Goal: Check status: Check status

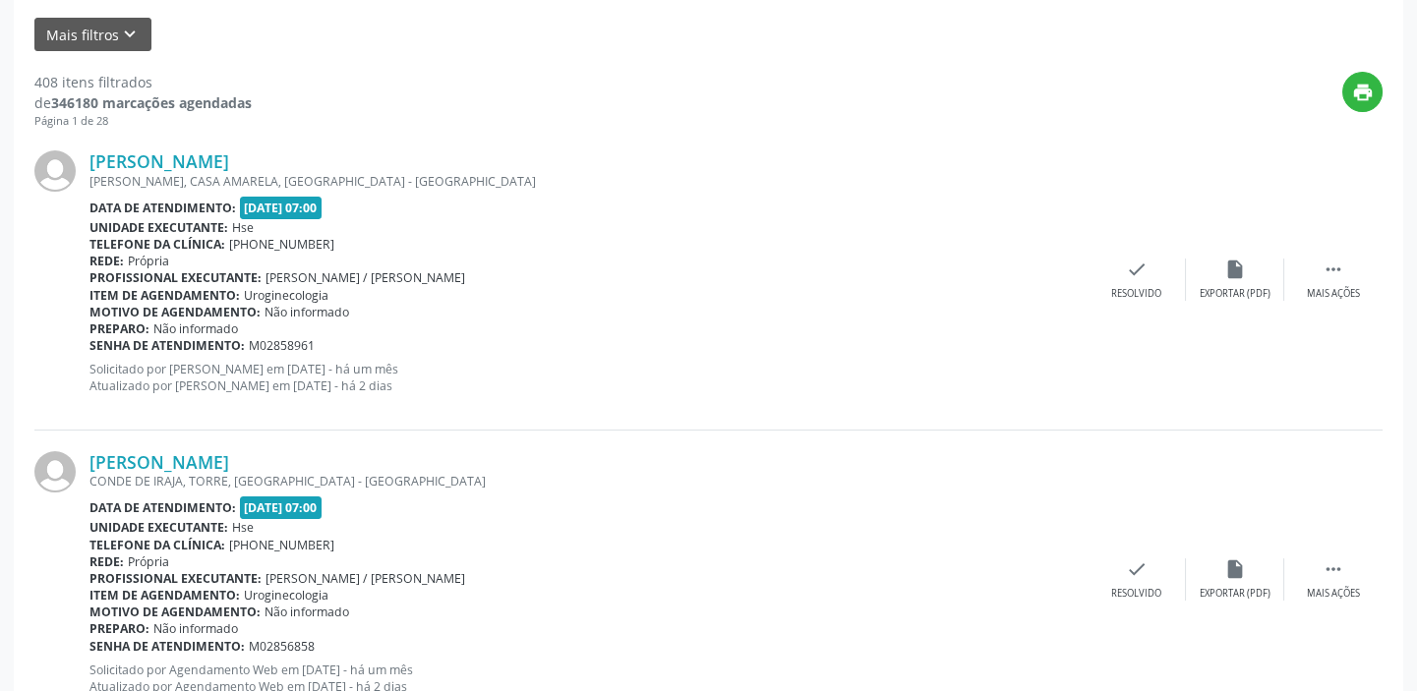
scroll to position [102, 0]
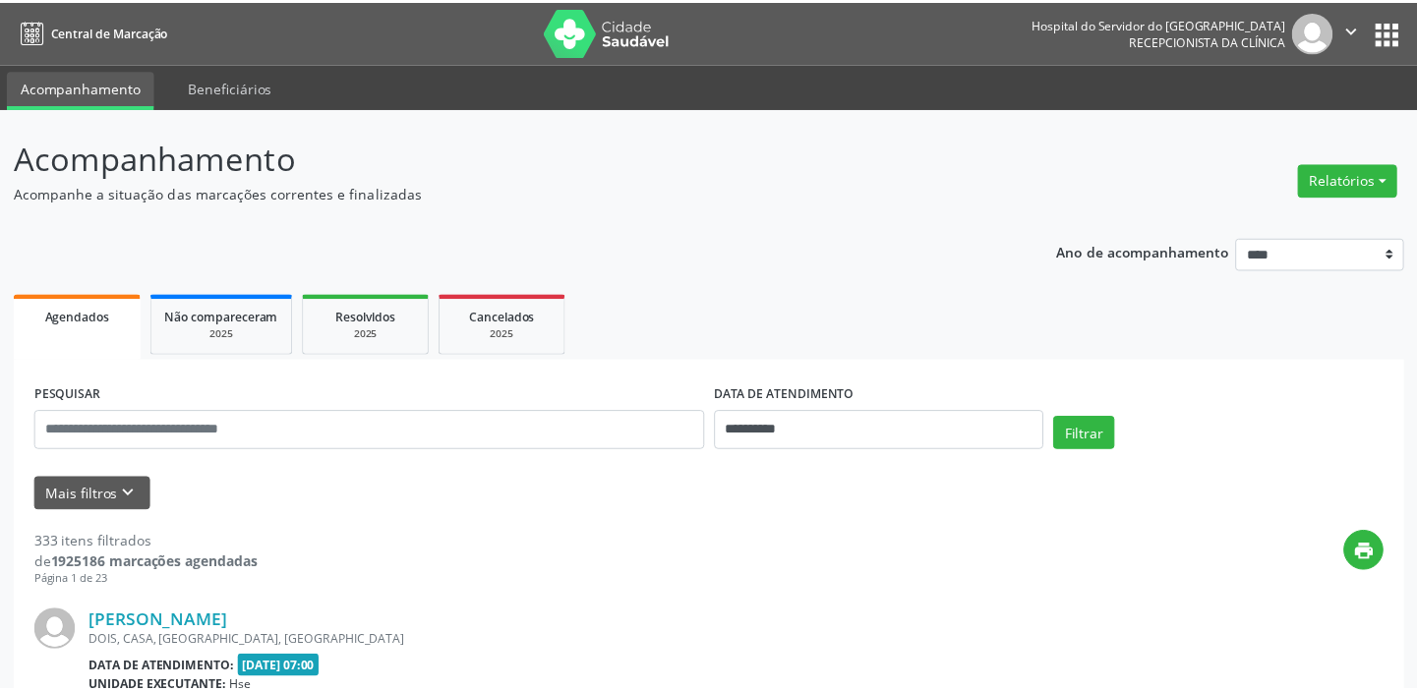
scroll to position [102, 0]
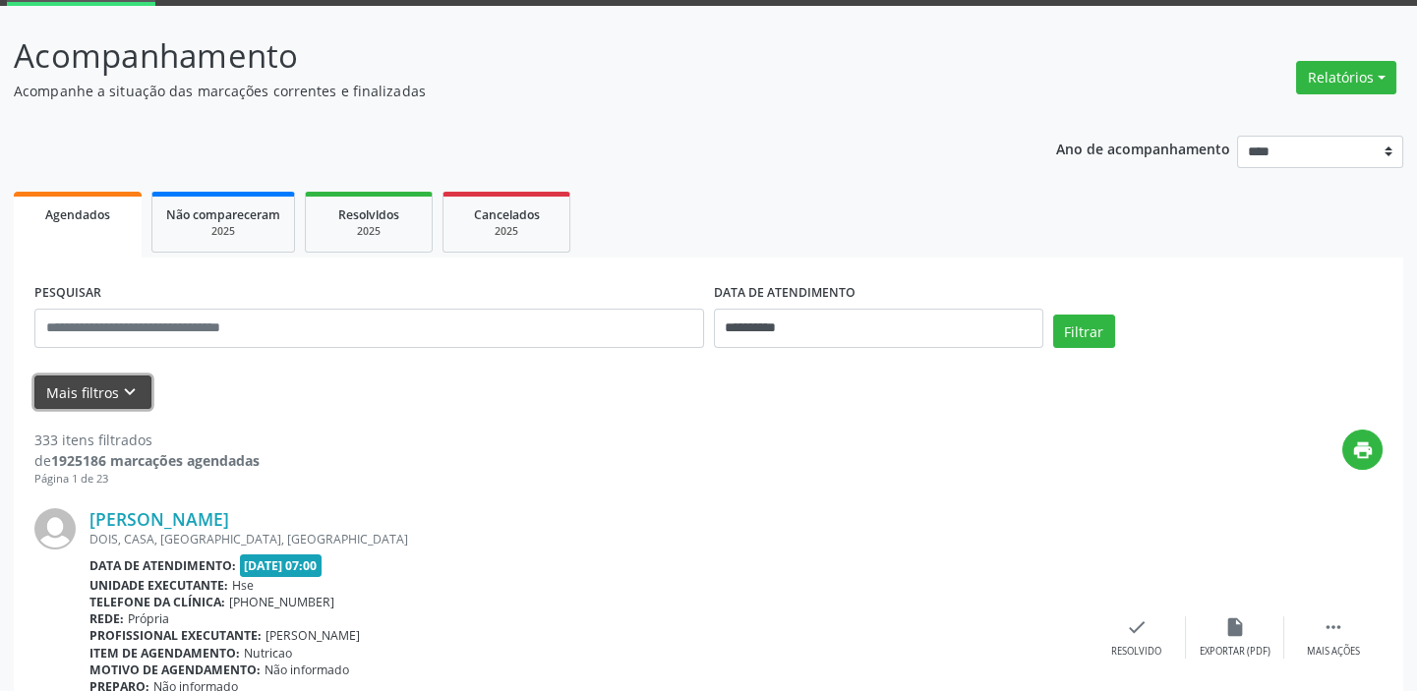
click at [114, 385] on button "Mais filtros keyboard_arrow_down" at bounding box center [92, 393] width 117 height 34
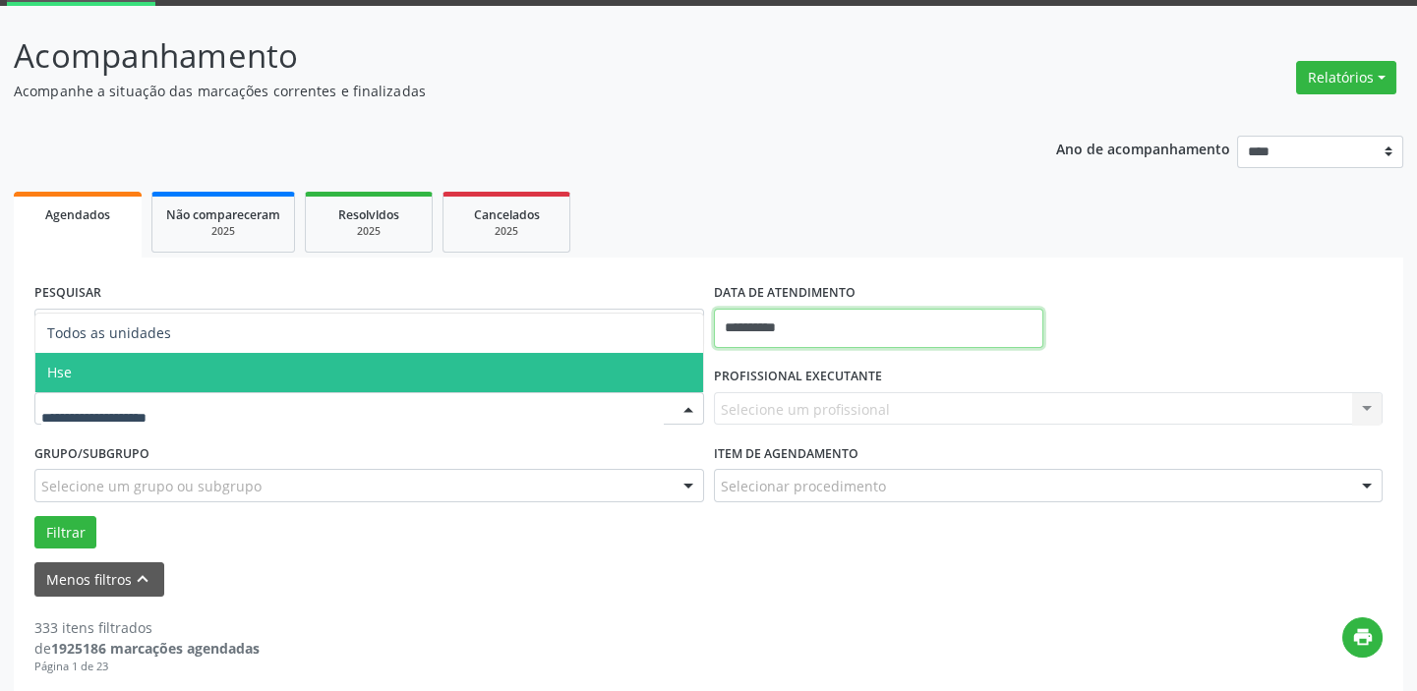
click at [886, 332] on input "**********" at bounding box center [878, 328] width 329 height 39
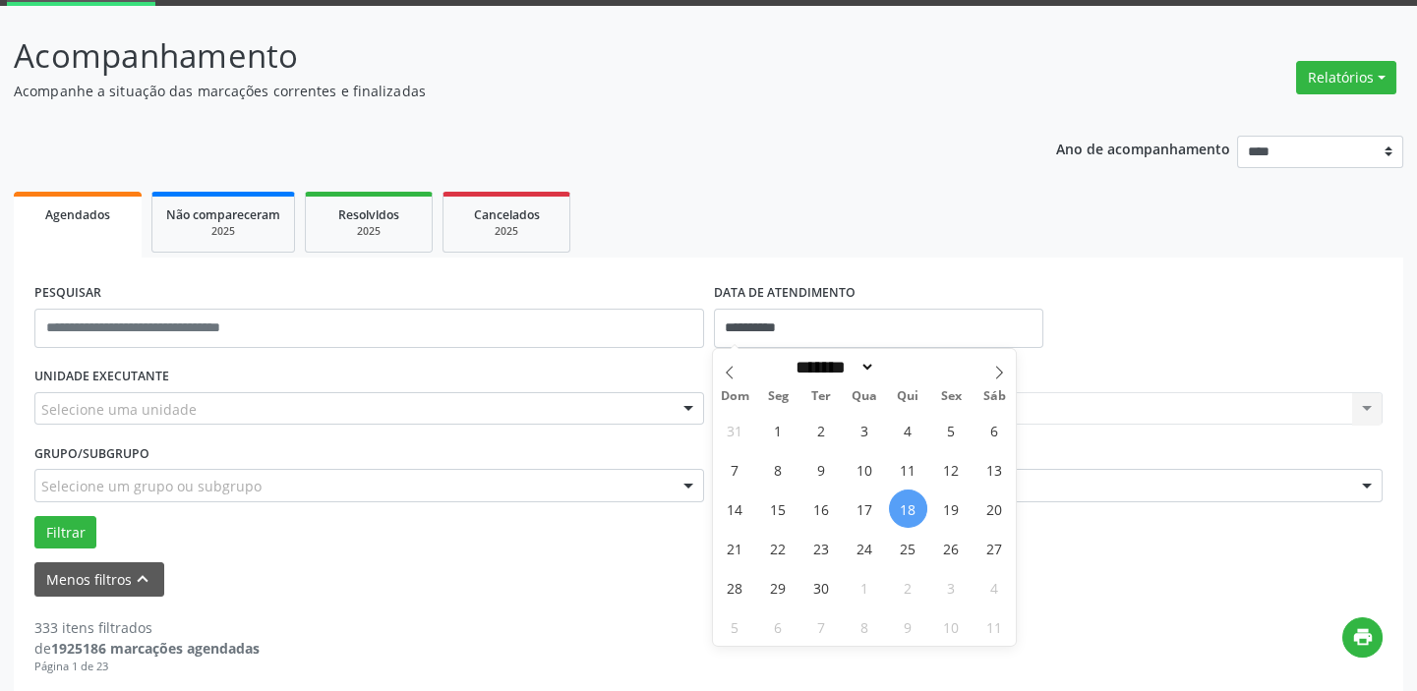
click at [908, 509] on span "18" at bounding box center [908, 509] width 38 height 38
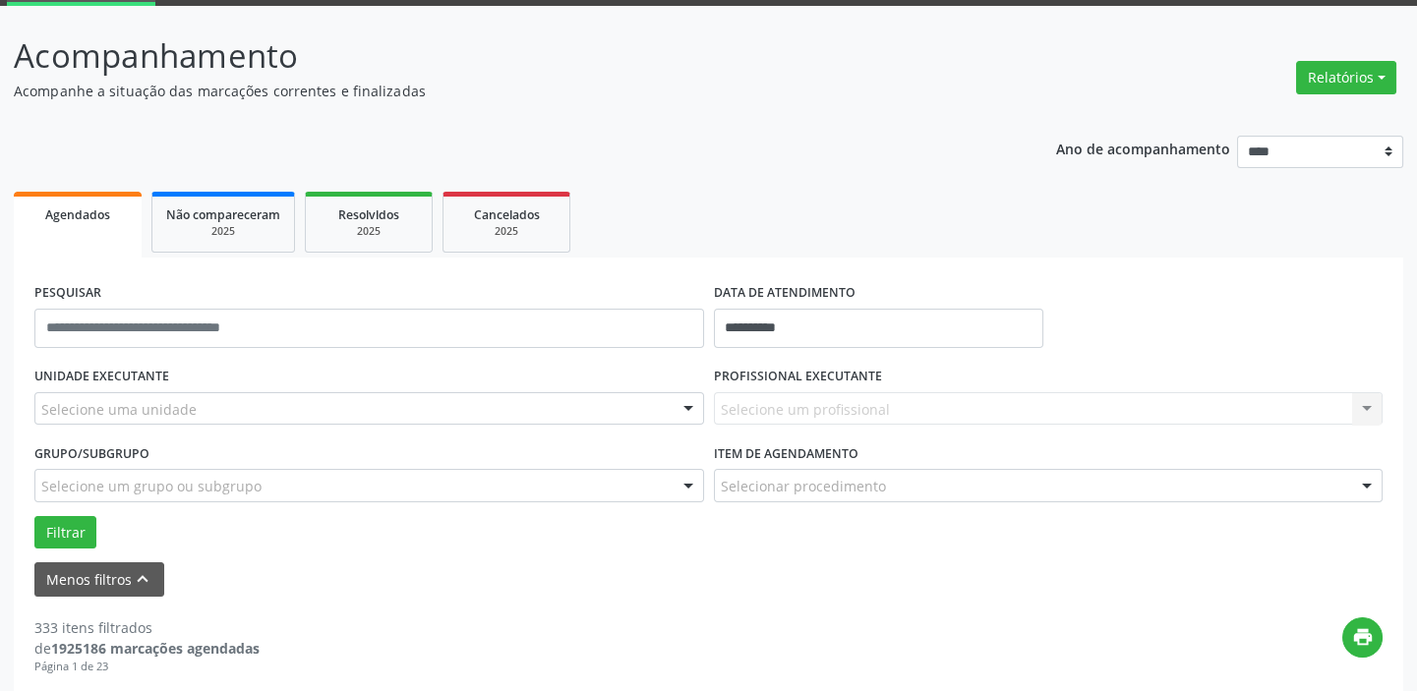
click at [904, 400] on div "Selecione um profissional Nenhum resultado encontrado para: " " Não há nenhuma …" at bounding box center [1049, 408] width 670 height 33
click at [903, 403] on div "Selecione um profissional Nenhum resultado encontrado para: " " Não há nenhuma …" at bounding box center [1049, 408] width 670 height 33
click at [891, 403] on div "Selecione um profissional Nenhum resultado encontrado para: " " Não há nenhuma …" at bounding box center [1049, 408] width 670 height 33
drag, startPoint x: 845, startPoint y: 76, endPoint x: 871, endPoint y: 97, distance: 34.2
click at [847, 76] on p "Acompanhamento" at bounding box center [500, 55] width 972 height 49
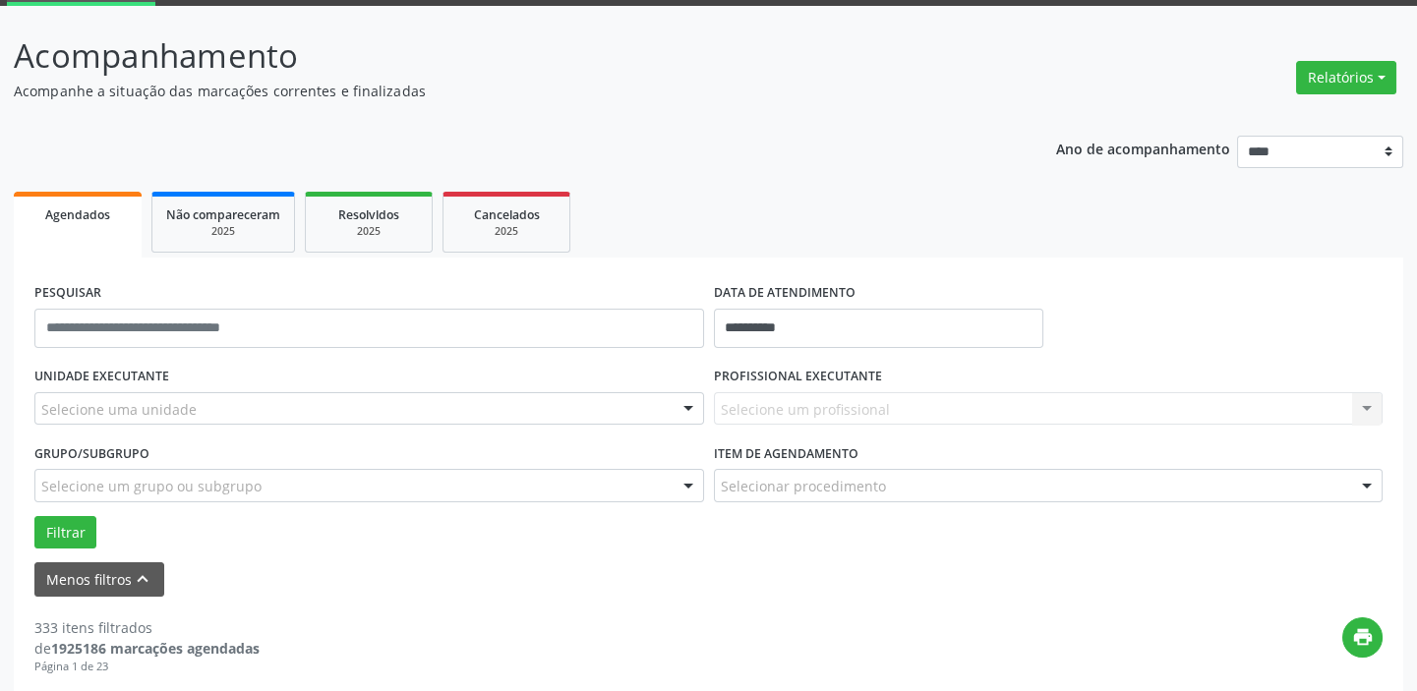
click at [865, 396] on div "Selecione um profissional Nenhum resultado encontrado para: " " Não há nenhuma …" at bounding box center [1049, 408] width 670 height 33
click at [864, 397] on div "Selecione um profissional Nenhum resultado encontrado para: " " Não há nenhuma …" at bounding box center [1049, 408] width 670 height 33
click at [184, 394] on div "Selecione uma unidade" at bounding box center [369, 408] width 670 height 33
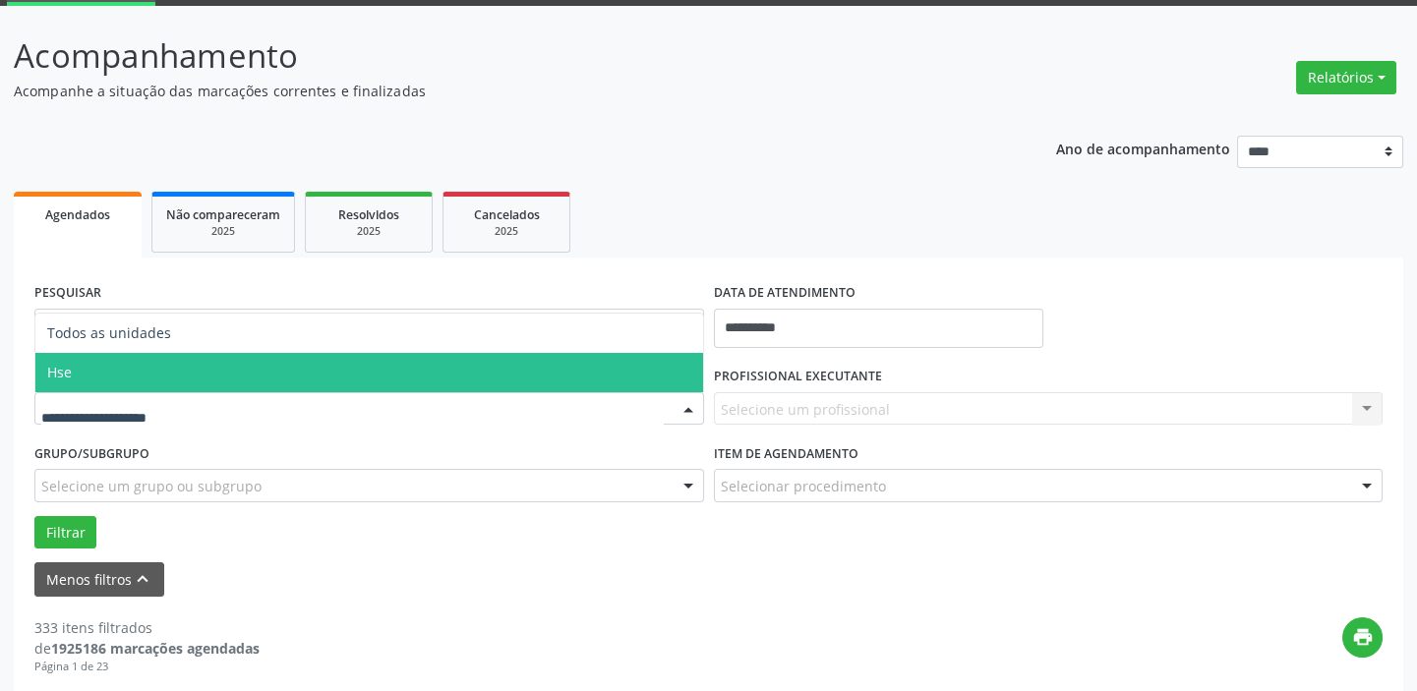
click at [188, 373] on span "Hse" at bounding box center [369, 372] width 668 height 39
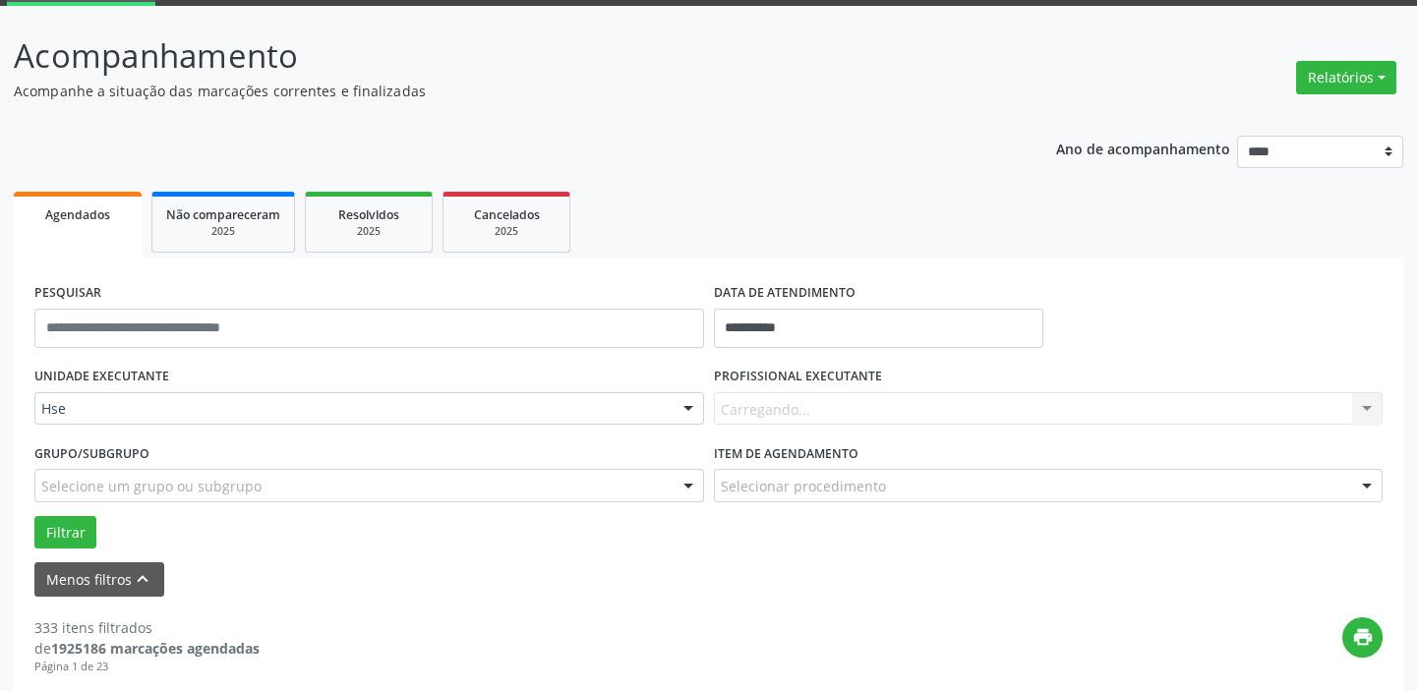
click at [901, 409] on div "Carregando... Nenhum resultado encontrado para: " " Não há nenhuma opção para s…" at bounding box center [1049, 408] width 670 height 33
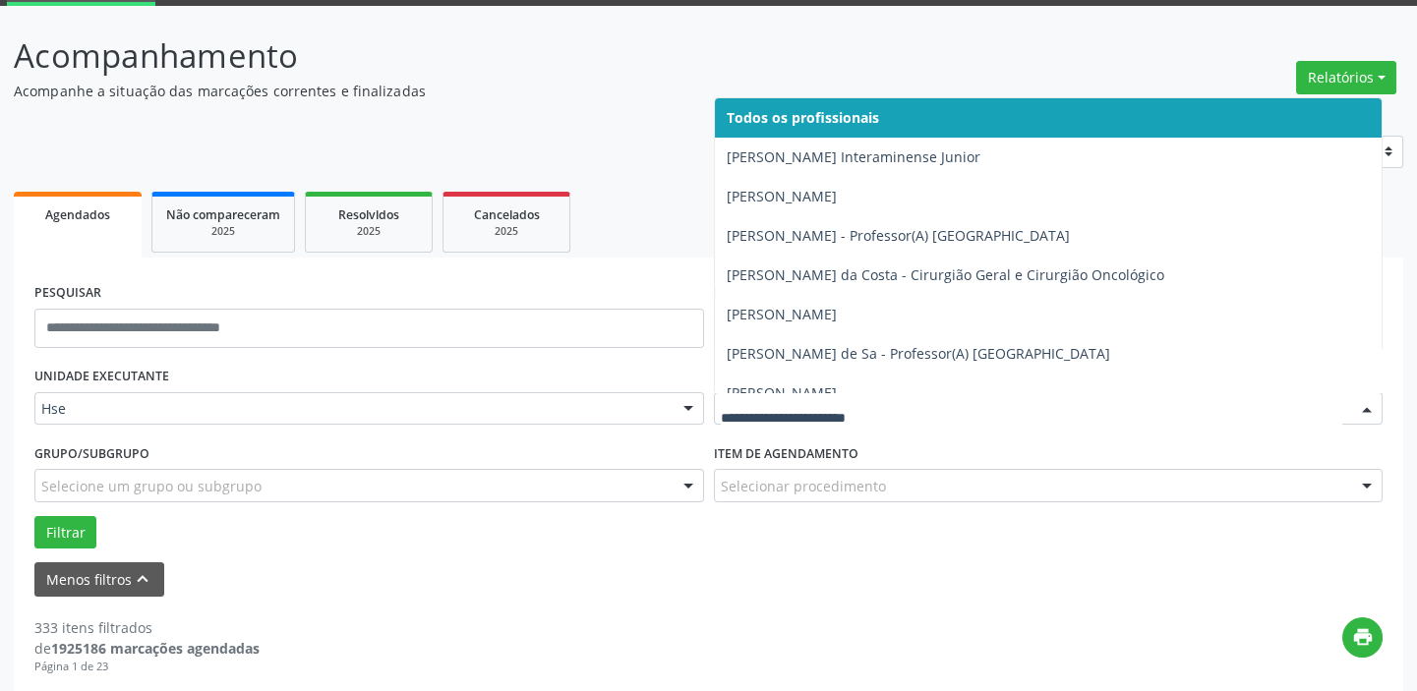
click at [856, 405] on input "text" at bounding box center [1032, 418] width 622 height 39
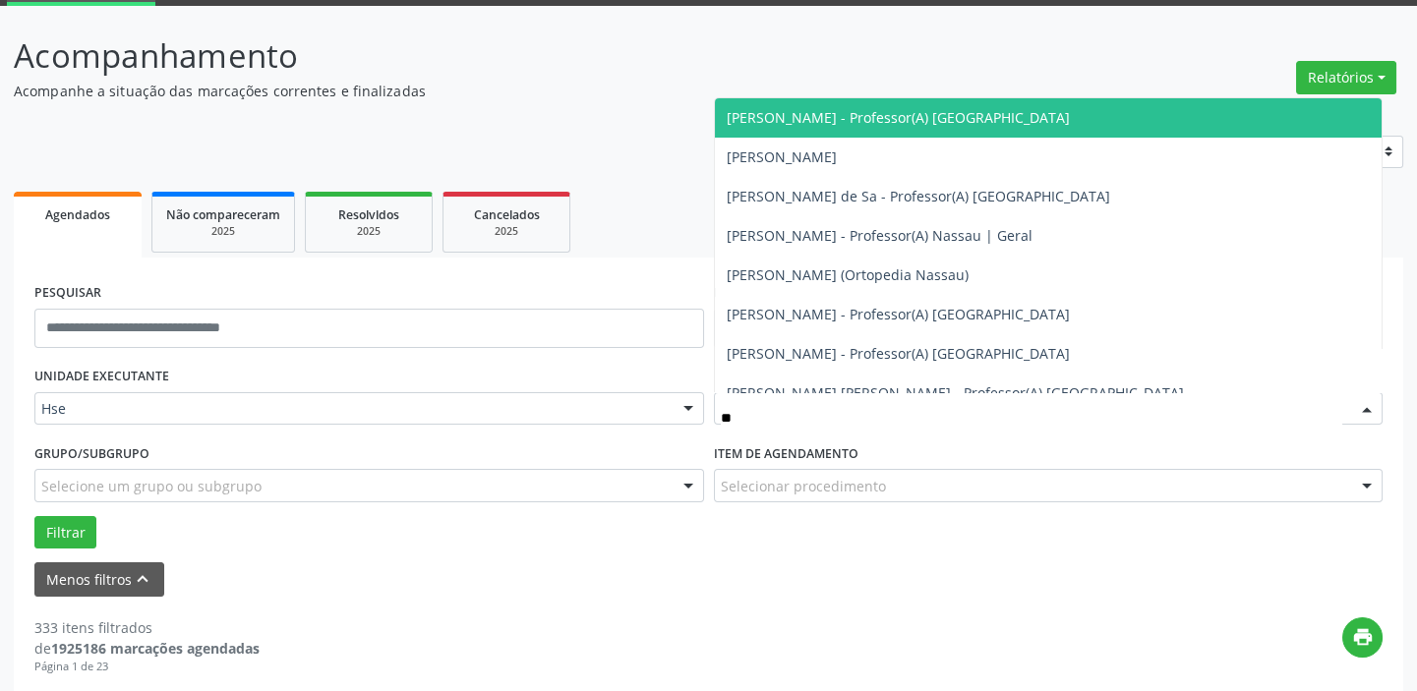
type input "***"
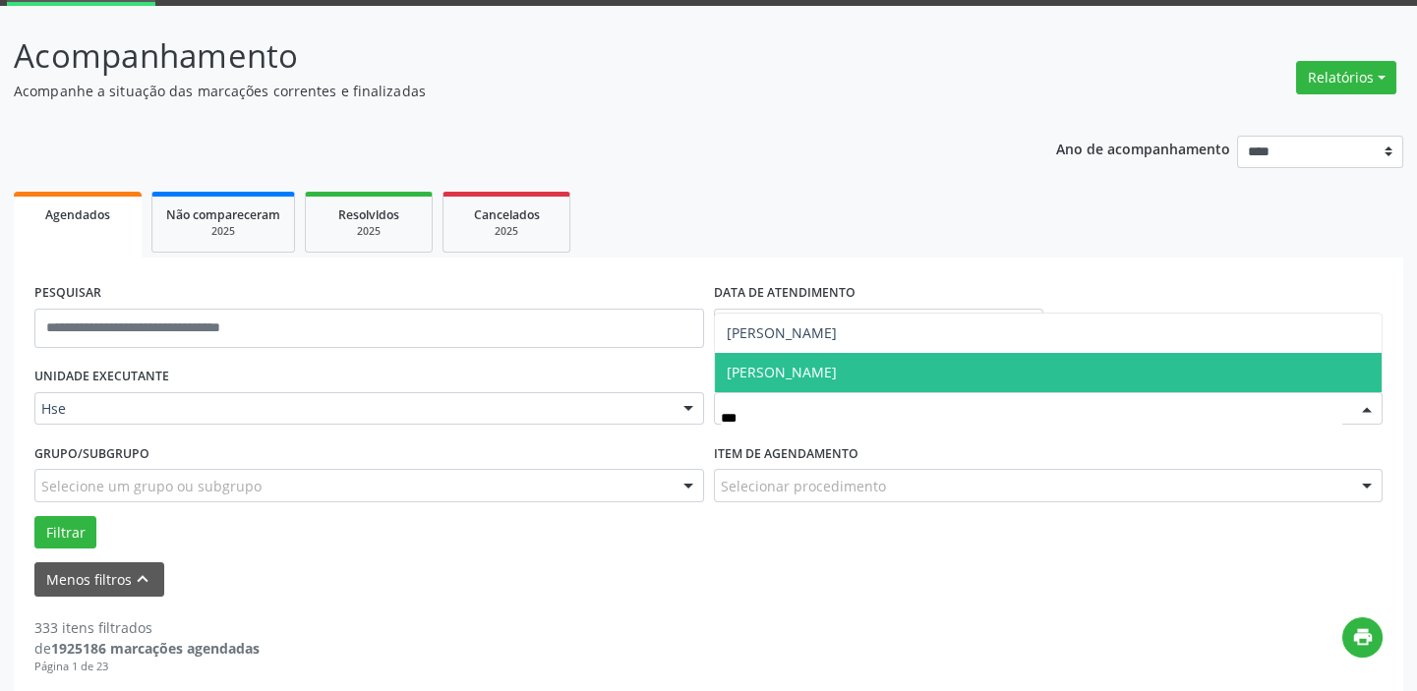
click at [837, 375] on span "[PERSON_NAME]" at bounding box center [782, 372] width 110 height 19
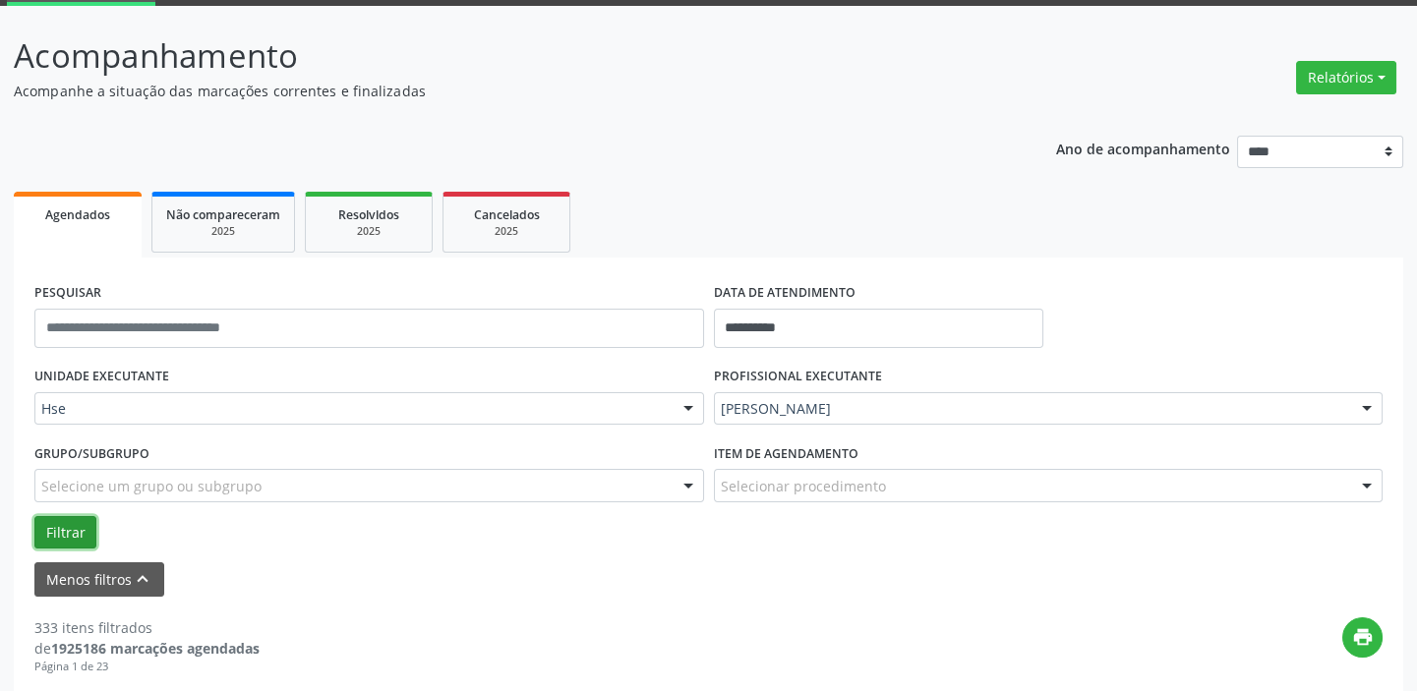
click at [79, 521] on button "Filtrar" at bounding box center [65, 532] width 62 height 33
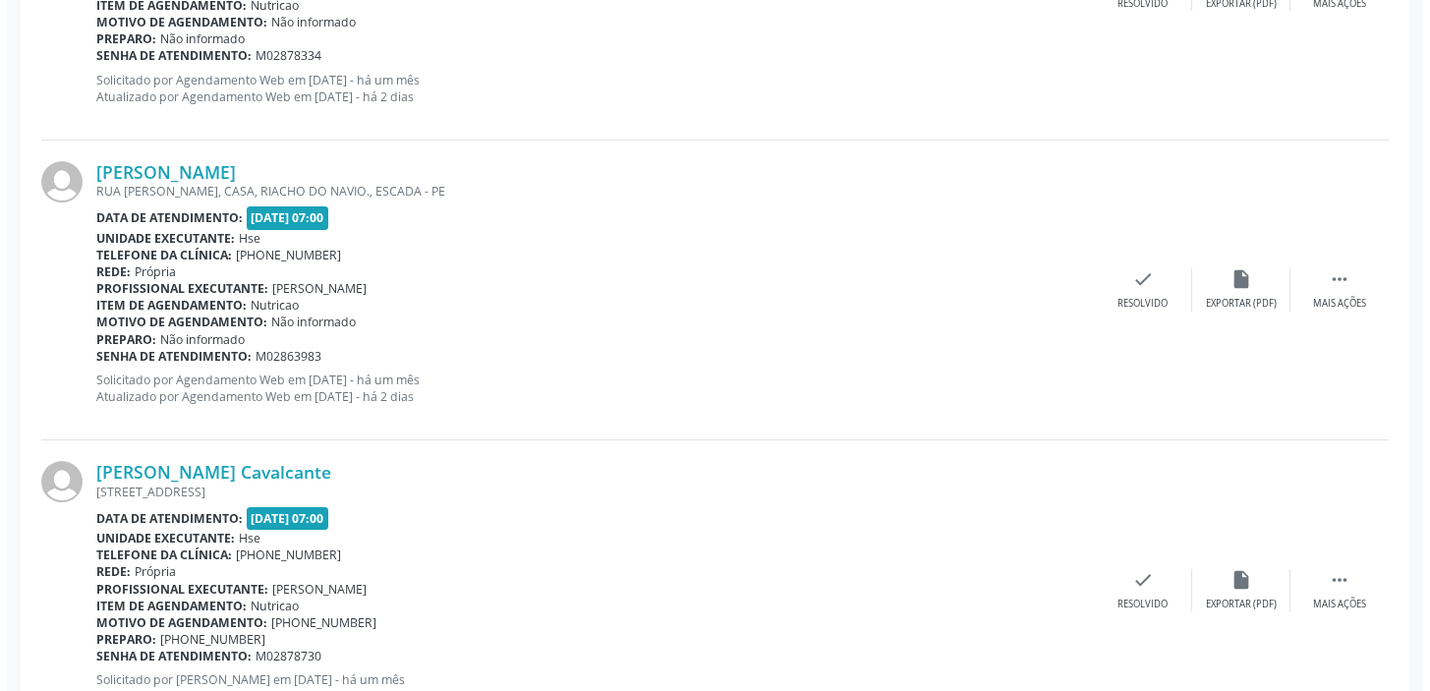
scroll to position [970, 0]
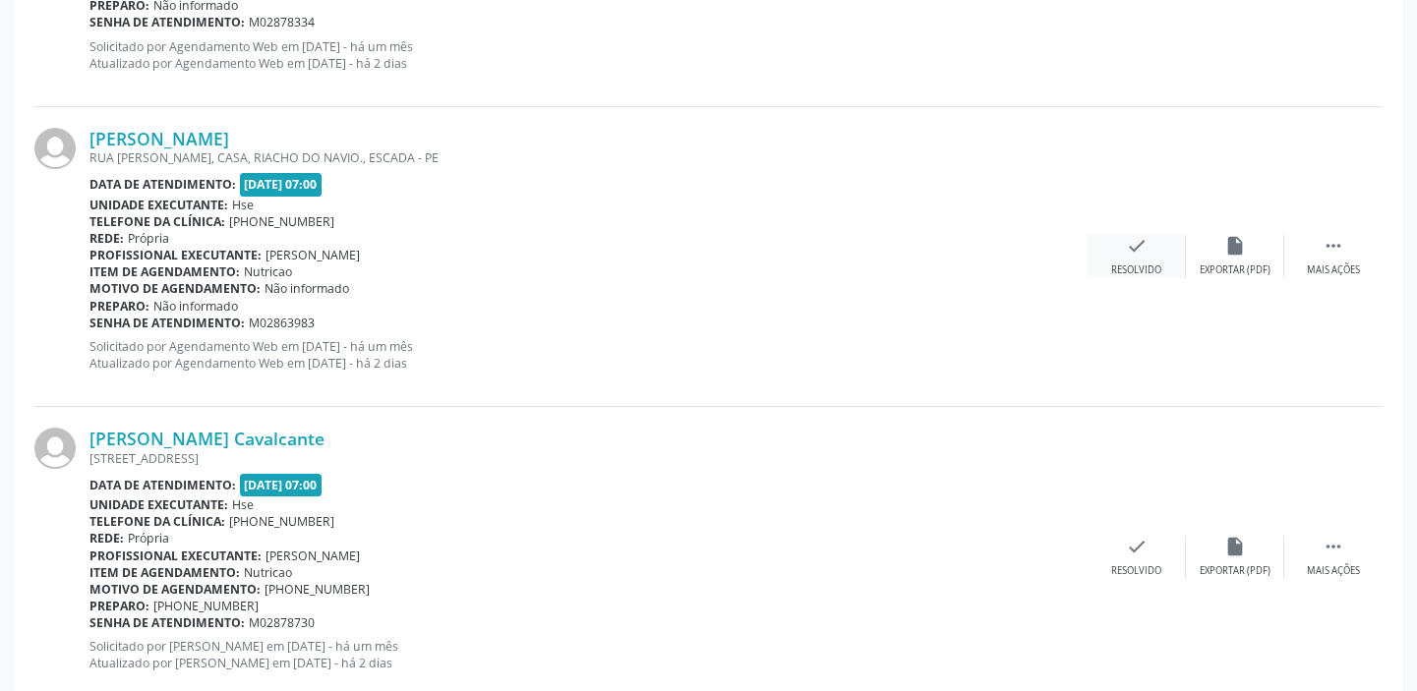
click at [1120, 251] on div "check Resolvido" at bounding box center [1136, 256] width 98 height 42
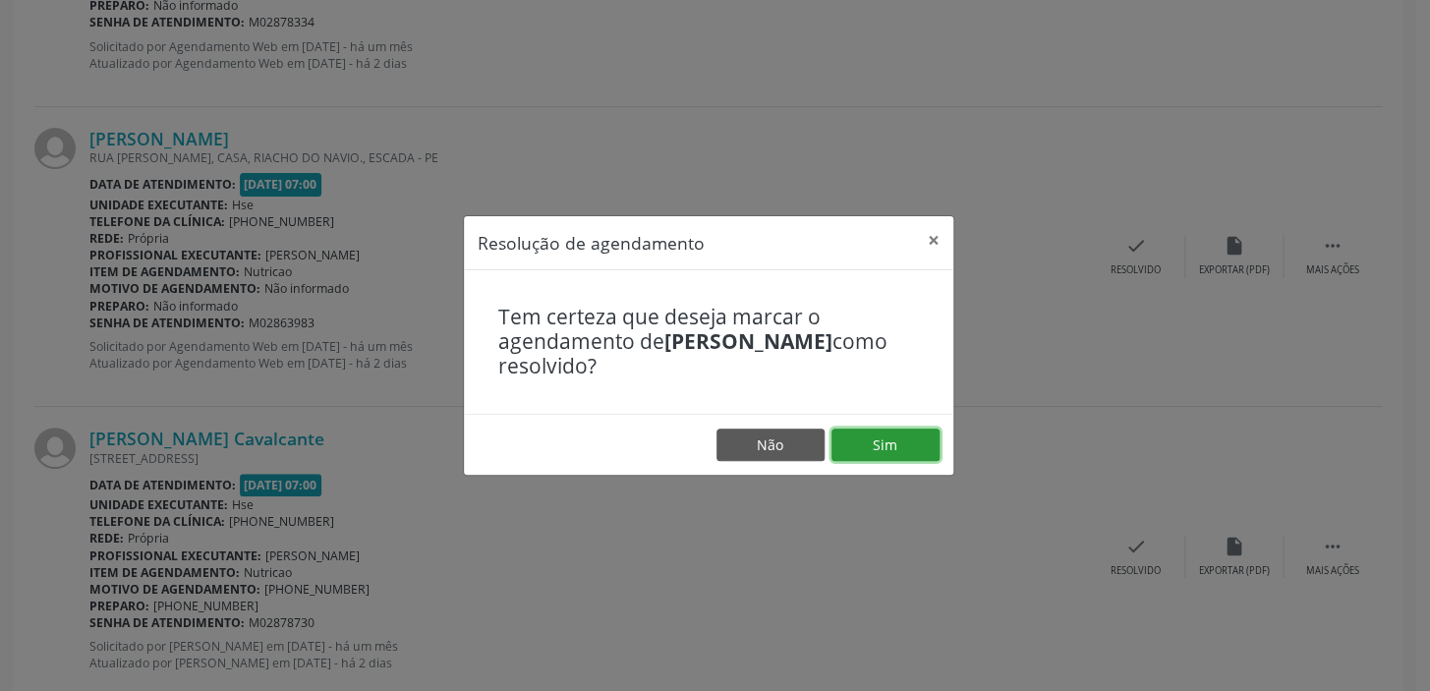
click at [870, 437] on button "Sim" at bounding box center [886, 445] width 108 height 33
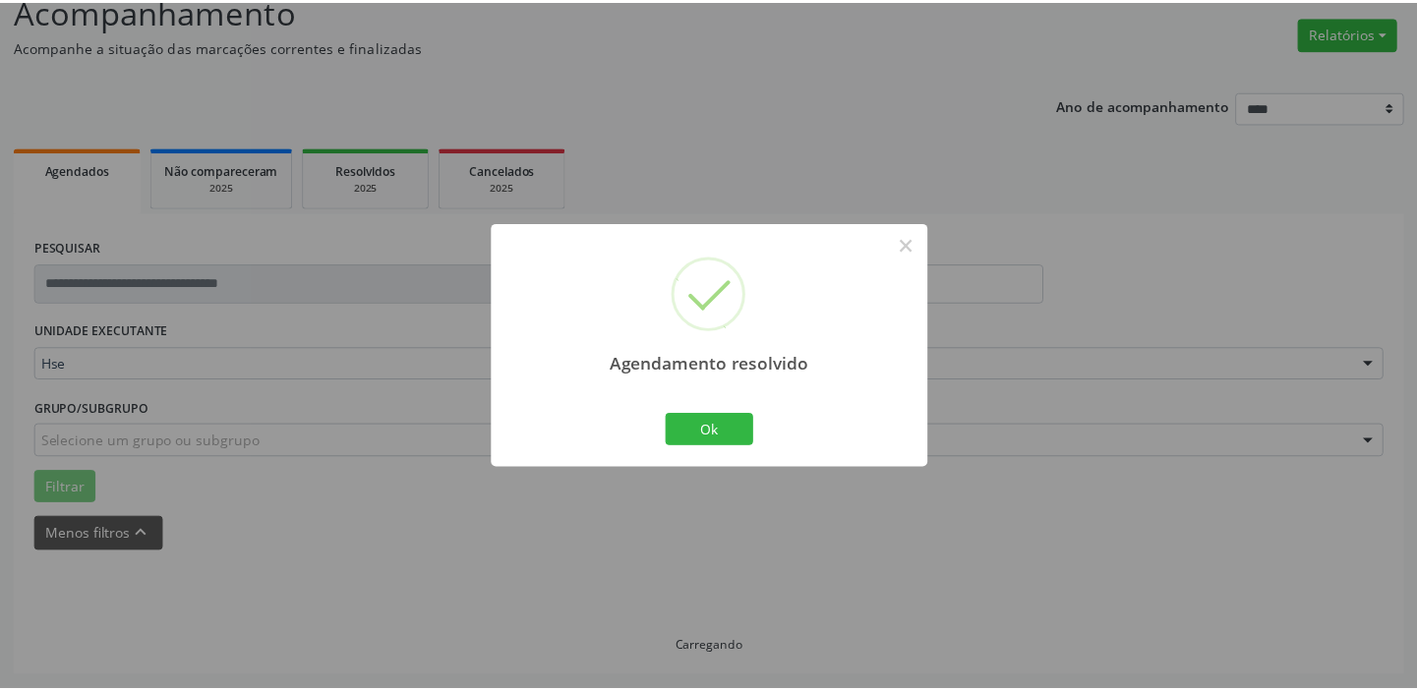
scroll to position [146, 0]
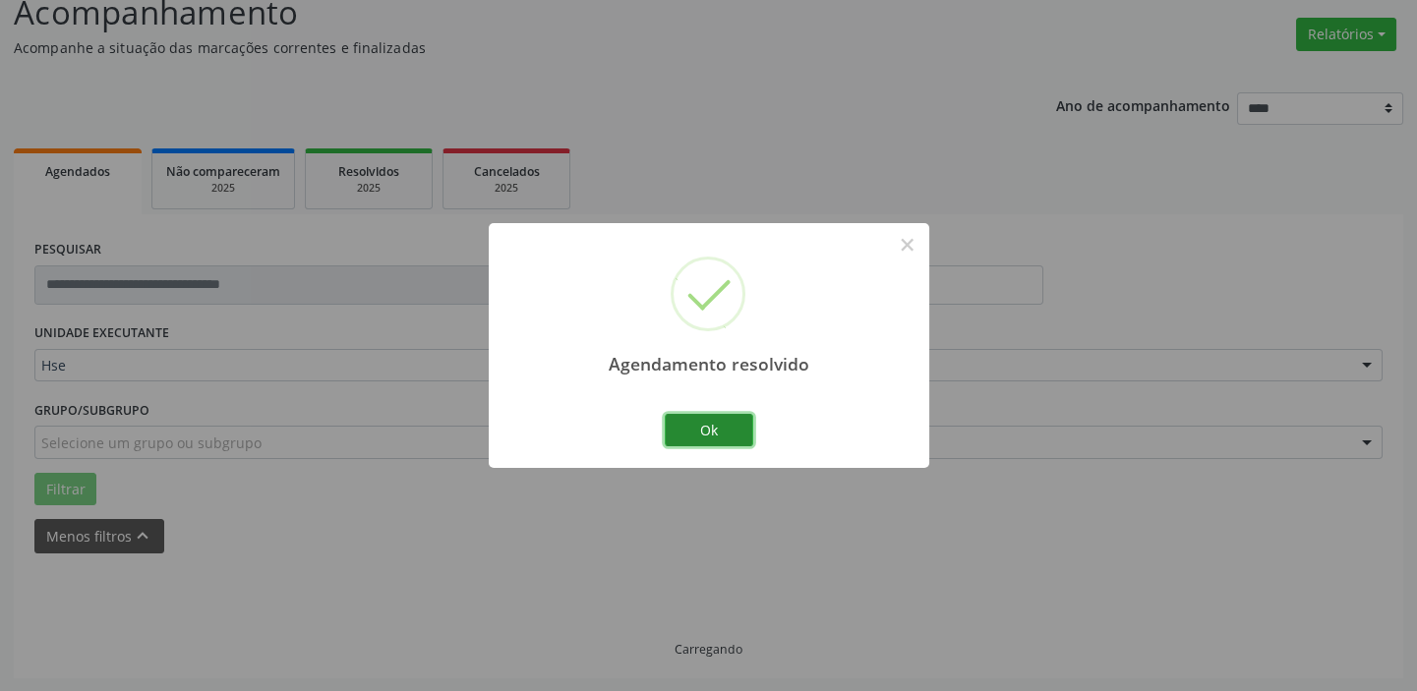
click at [715, 422] on button "Ok" at bounding box center [709, 430] width 88 height 33
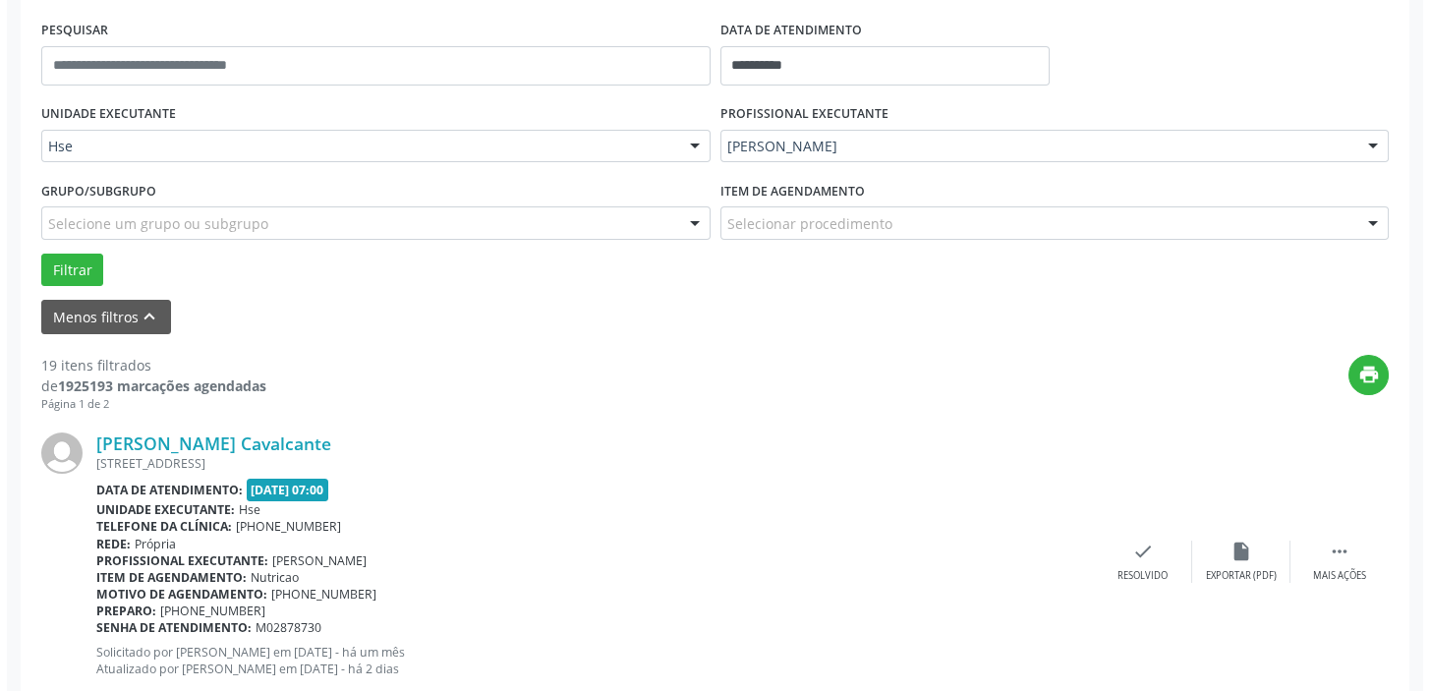
scroll to position [592, 0]
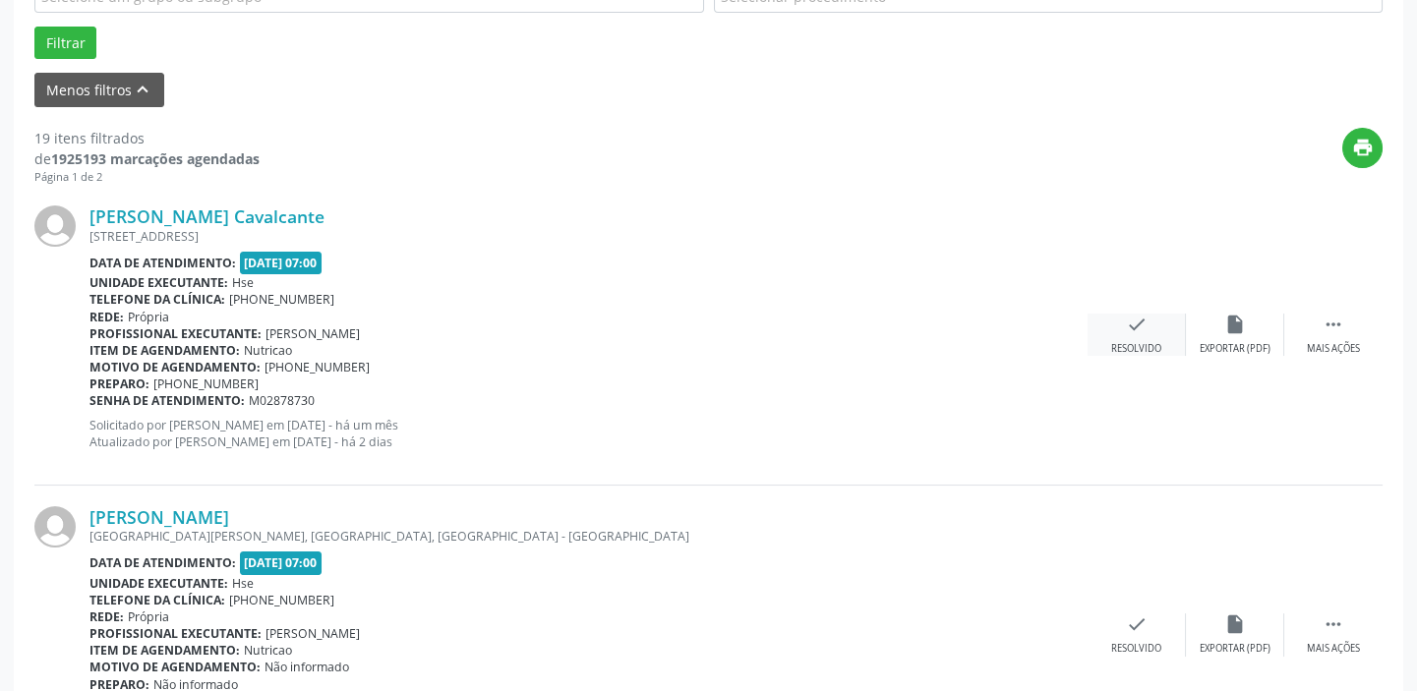
click at [1128, 325] on icon "check" at bounding box center [1137, 325] width 22 height 22
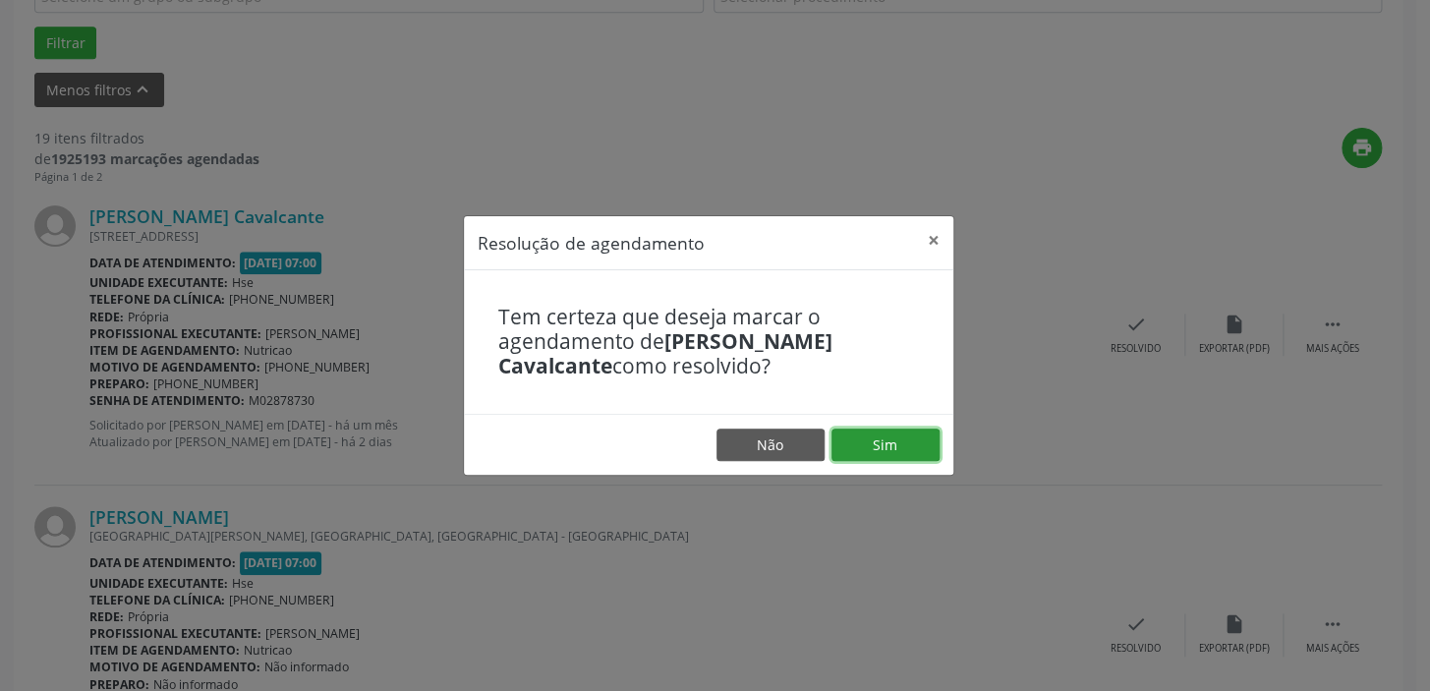
click at [868, 432] on button "Sim" at bounding box center [886, 445] width 108 height 33
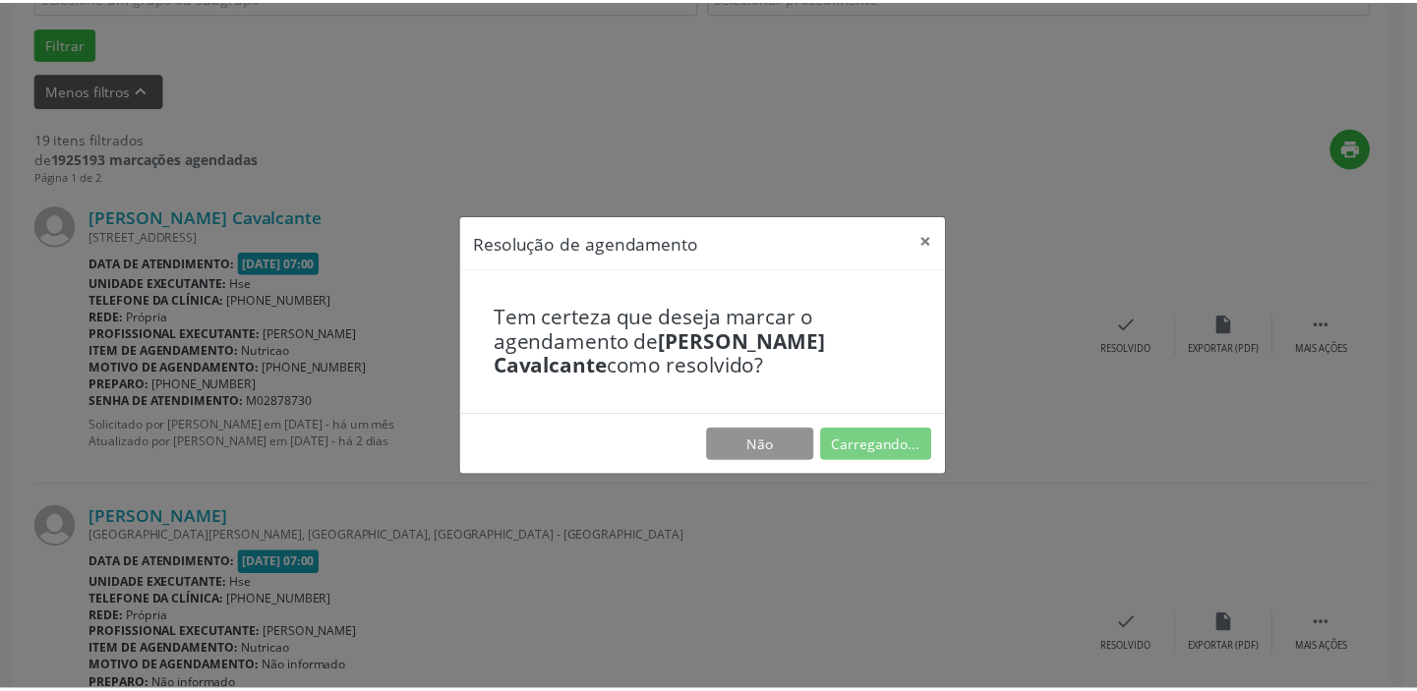
scroll to position [146, 0]
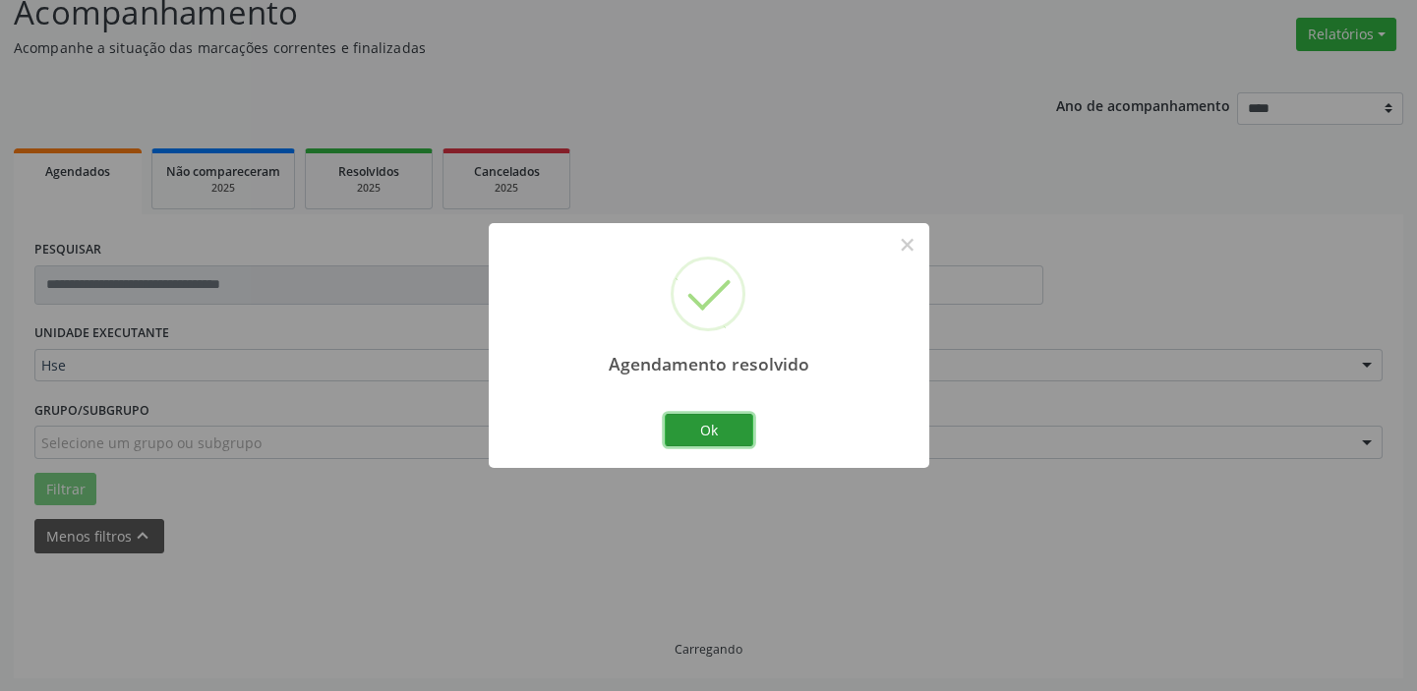
click at [700, 422] on button "Ok" at bounding box center [709, 430] width 88 height 33
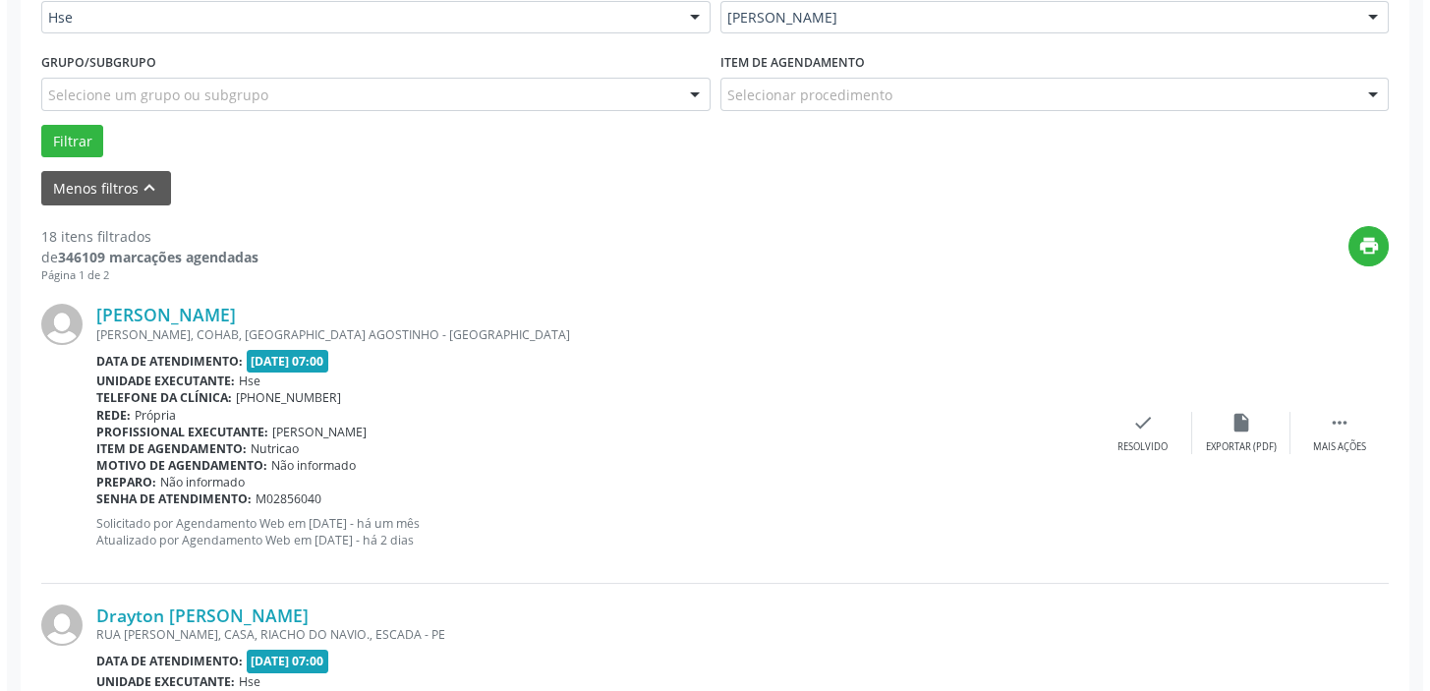
scroll to position [502, 0]
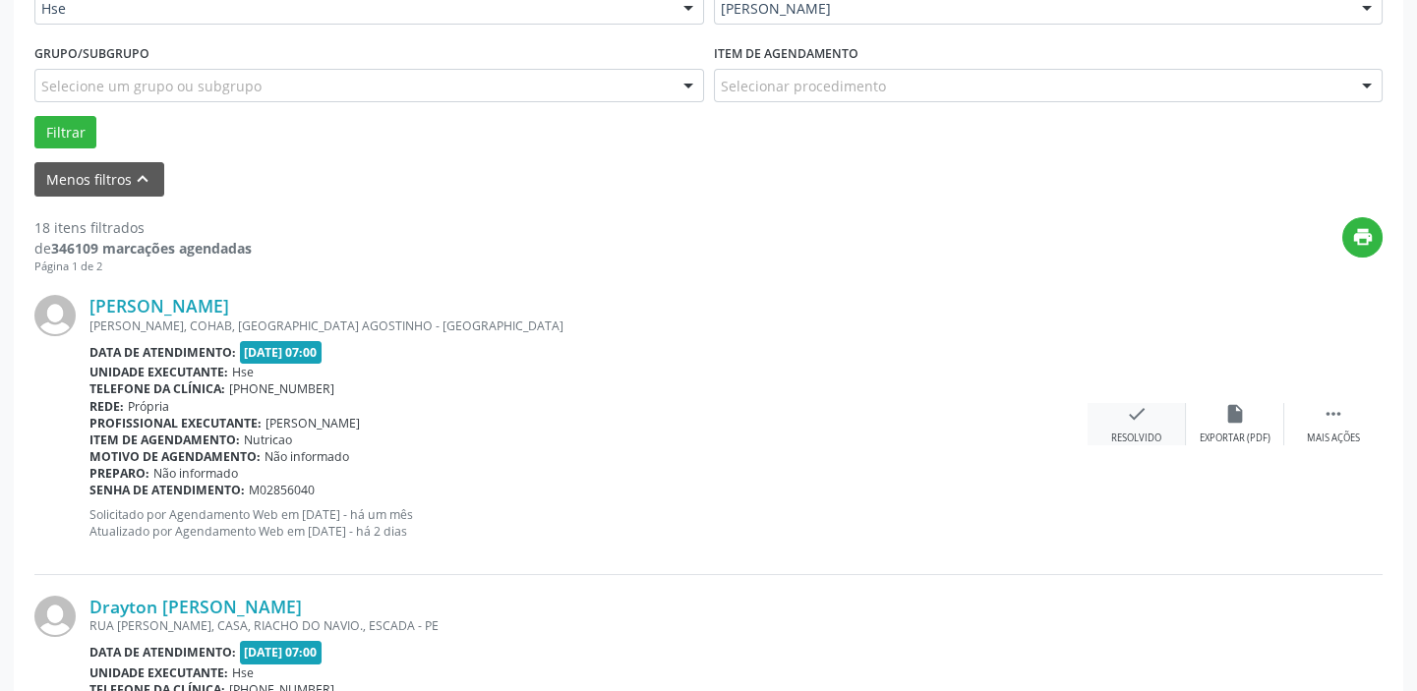
click at [1137, 406] on icon "check" at bounding box center [1137, 414] width 22 height 22
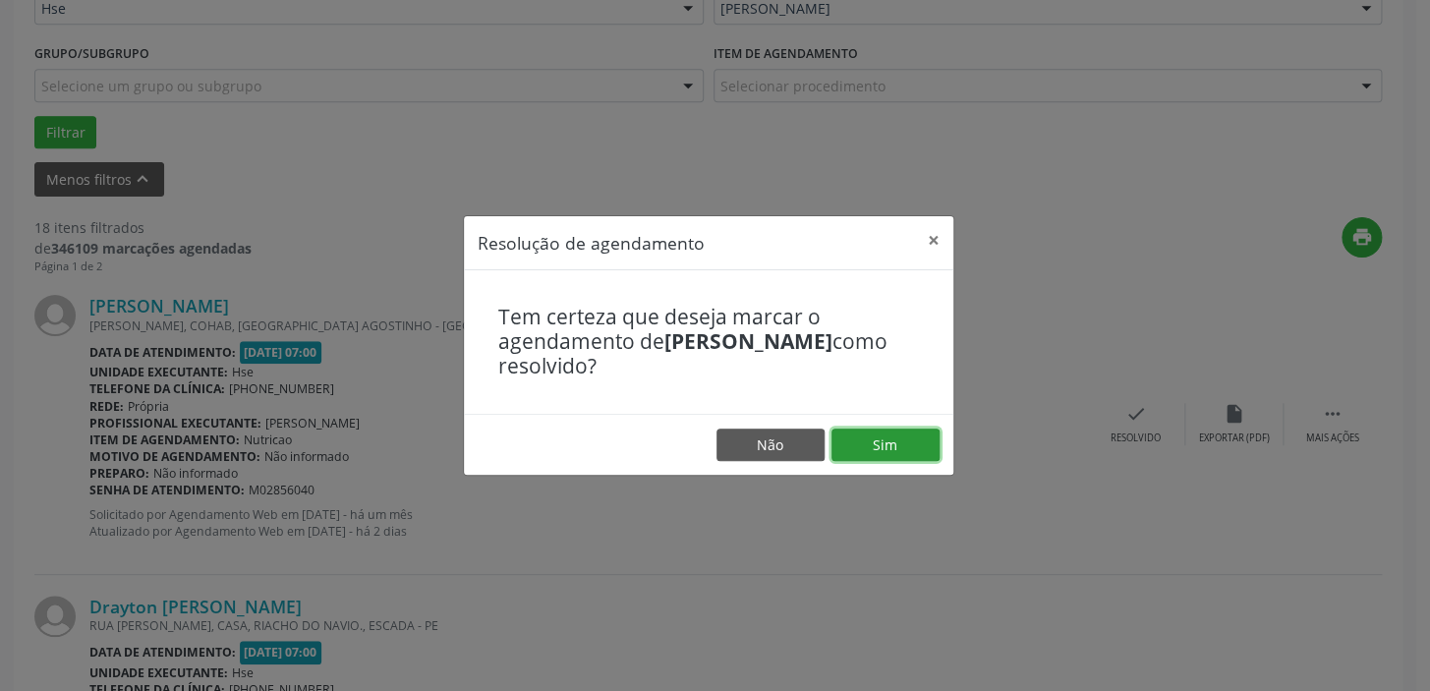
click at [914, 432] on button "Sim" at bounding box center [886, 445] width 108 height 33
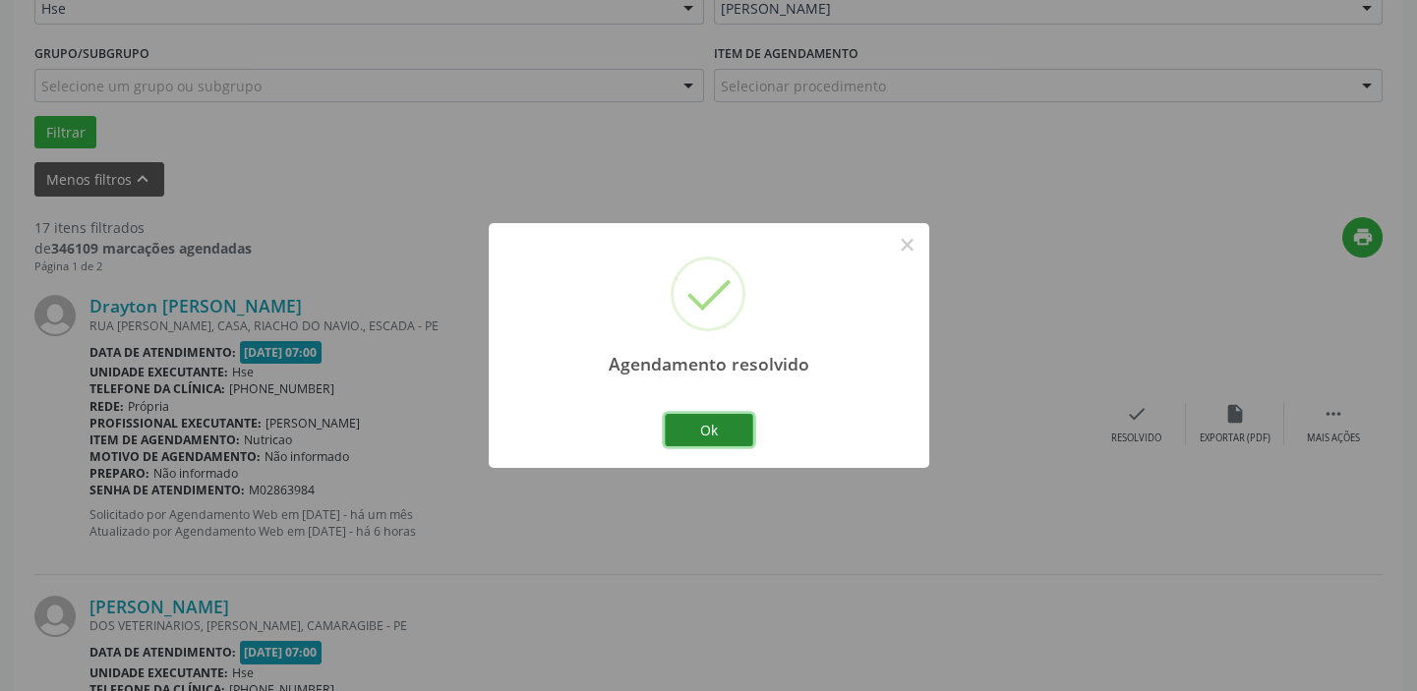
click at [687, 420] on button "Ok" at bounding box center [709, 430] width 88 height 33
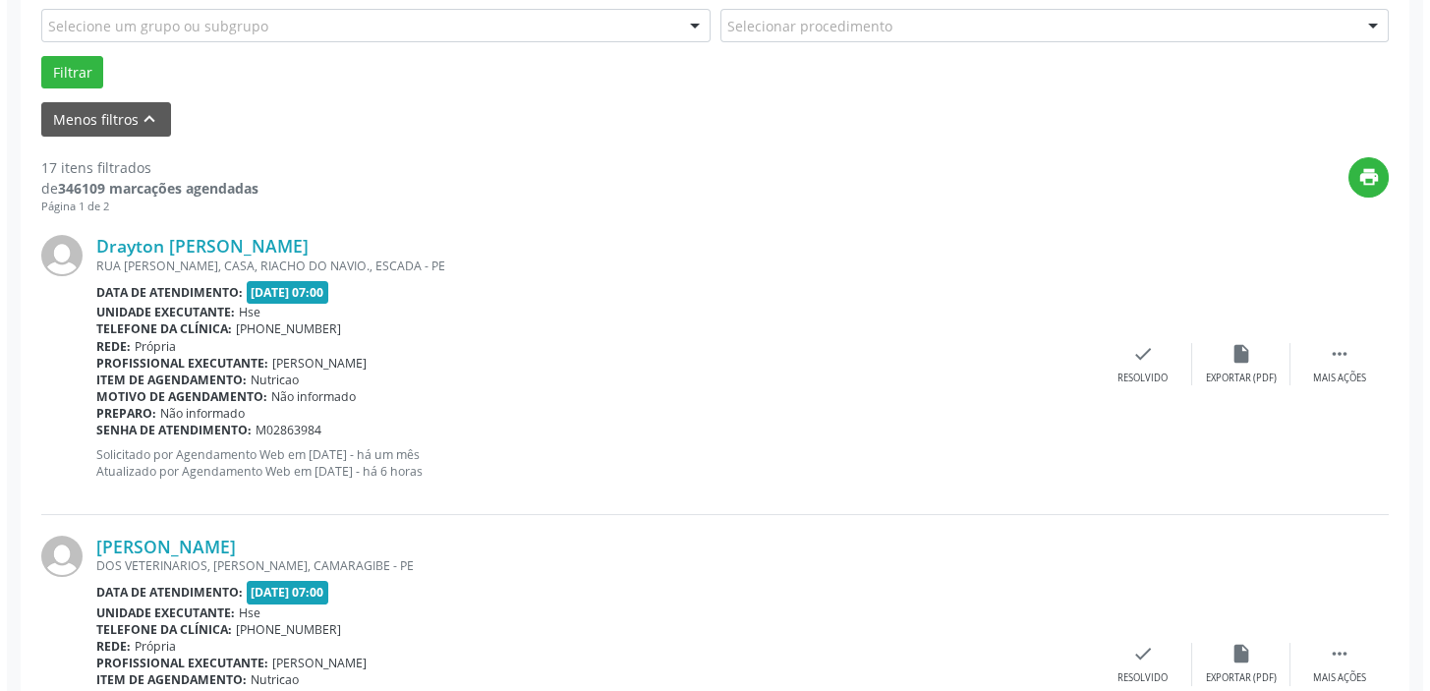
scroll to position [592, 0]
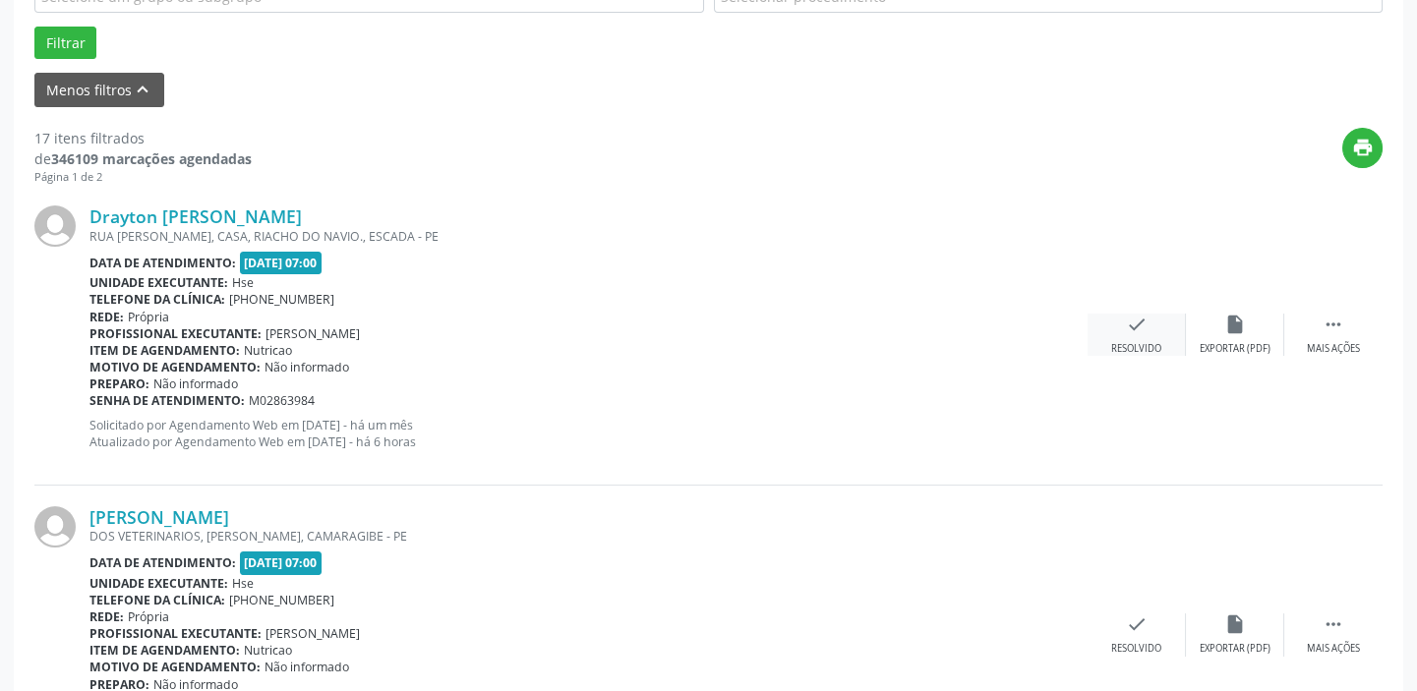
click at [1131, 334] on div "check Resolvido" at bounding box center [1136, 335] width 98 height 42
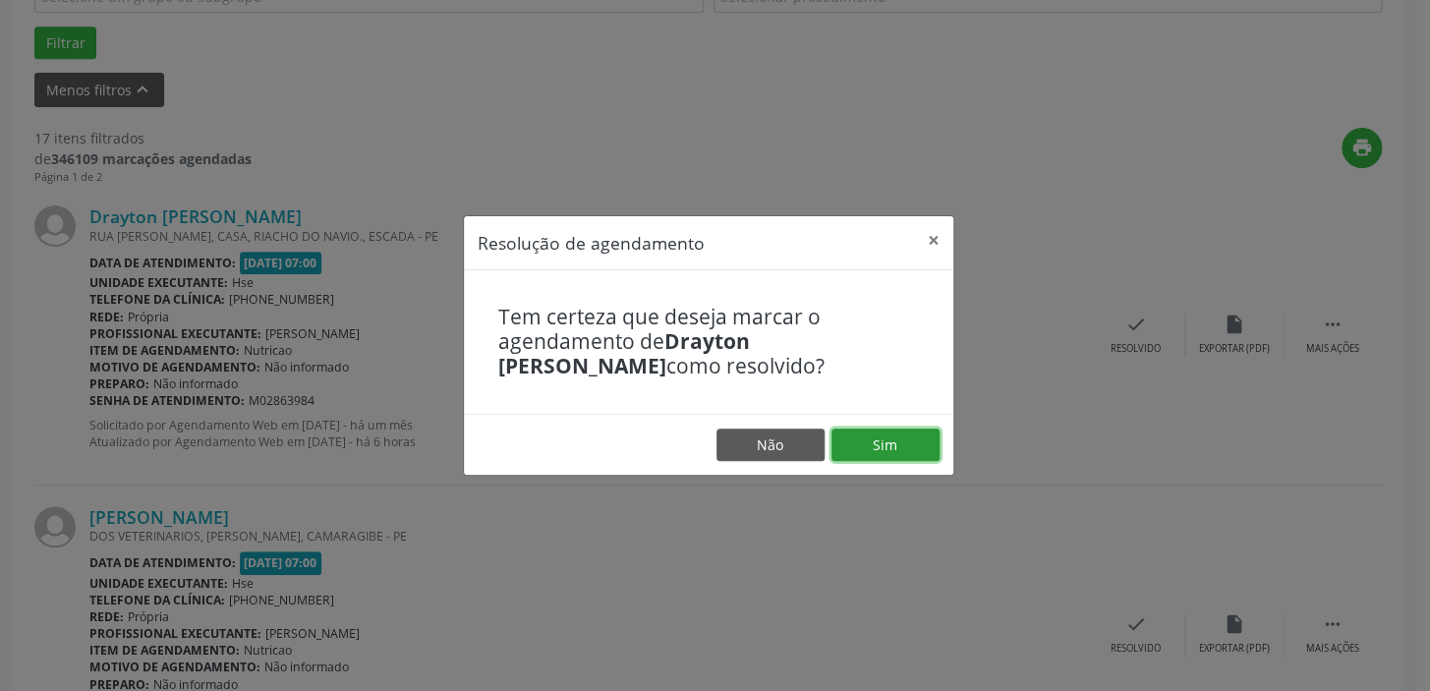
click at [920, 438] on button "Sim" at bounding box center [886, 445] width 108 height 33
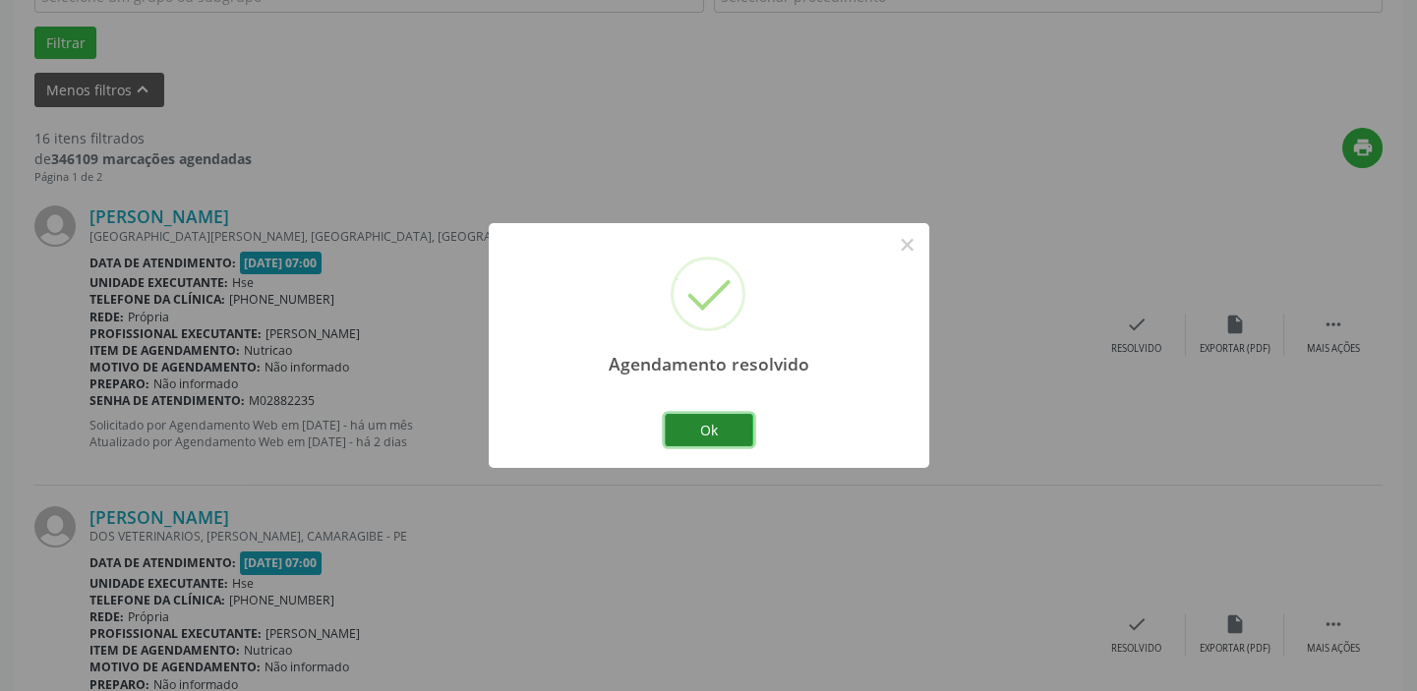
click at [701, 422] on button "Ok" at bounding box center [709, 430] width 88 height 33
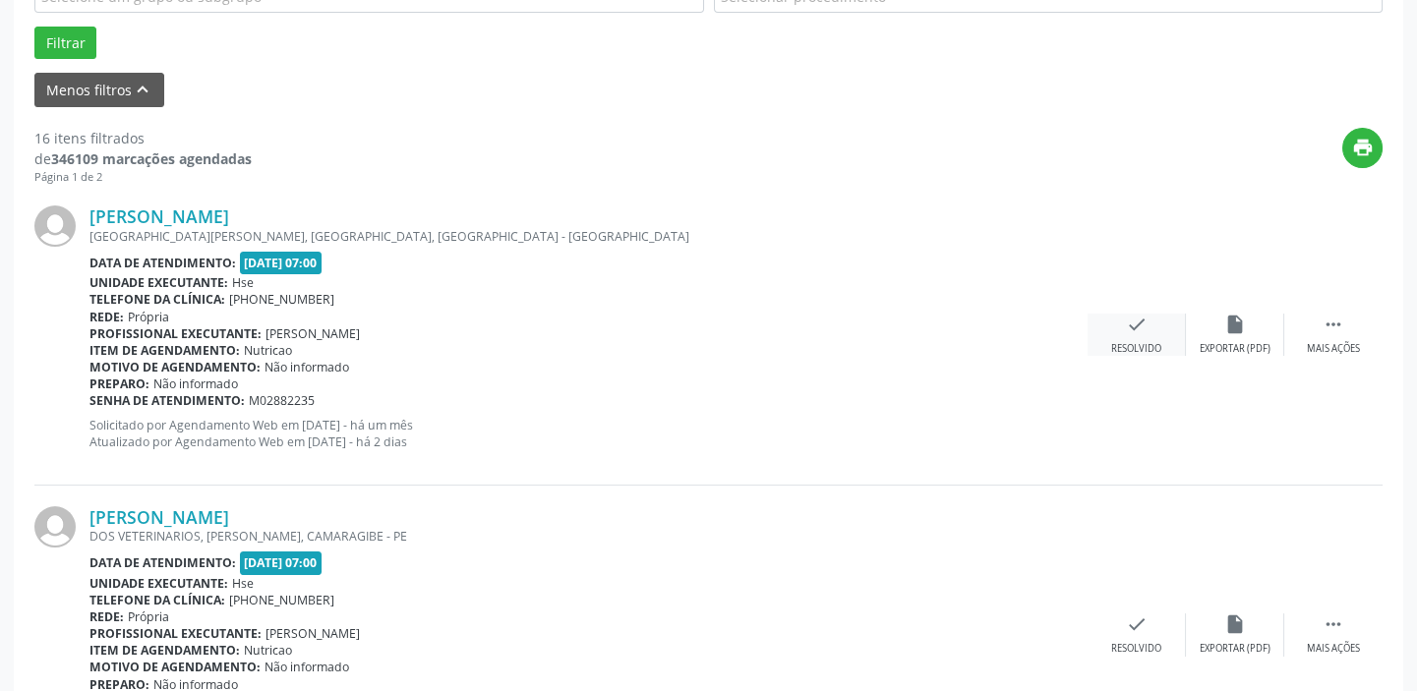
click at [1131, 328] on icon "check" at bounding box center [1137, 325] width 22 height 22
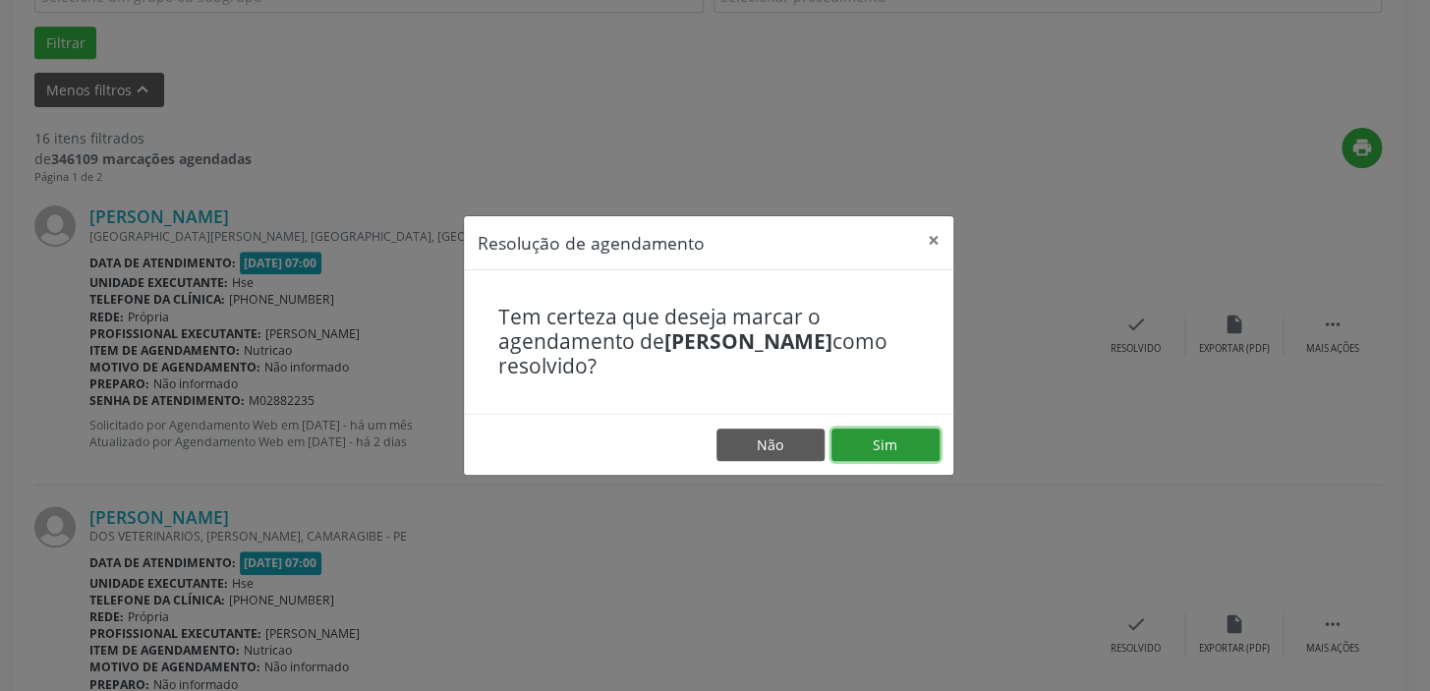
click at [918, 443] on button "Sim" at bounding box center [886, 445] width 108 height 33
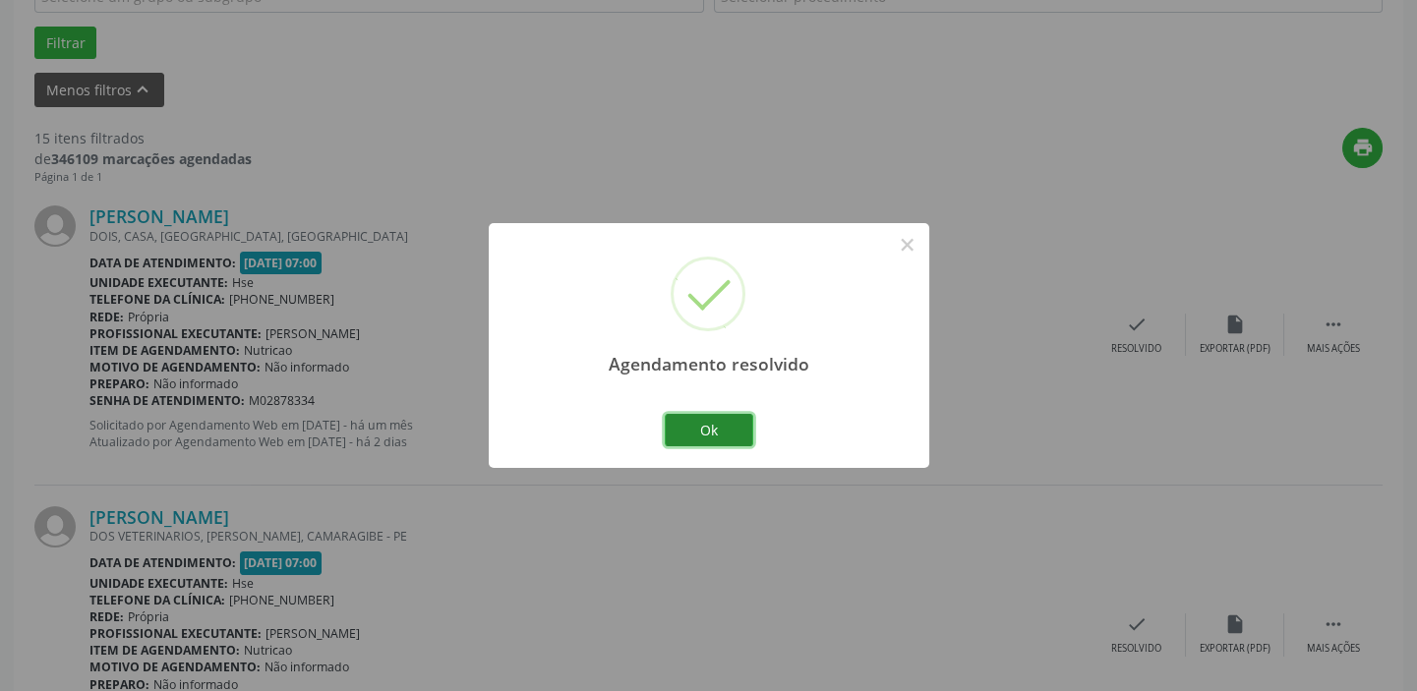
click at [715, 418] on button "Ok" at bounding box center [709, 430] width 88 height 33
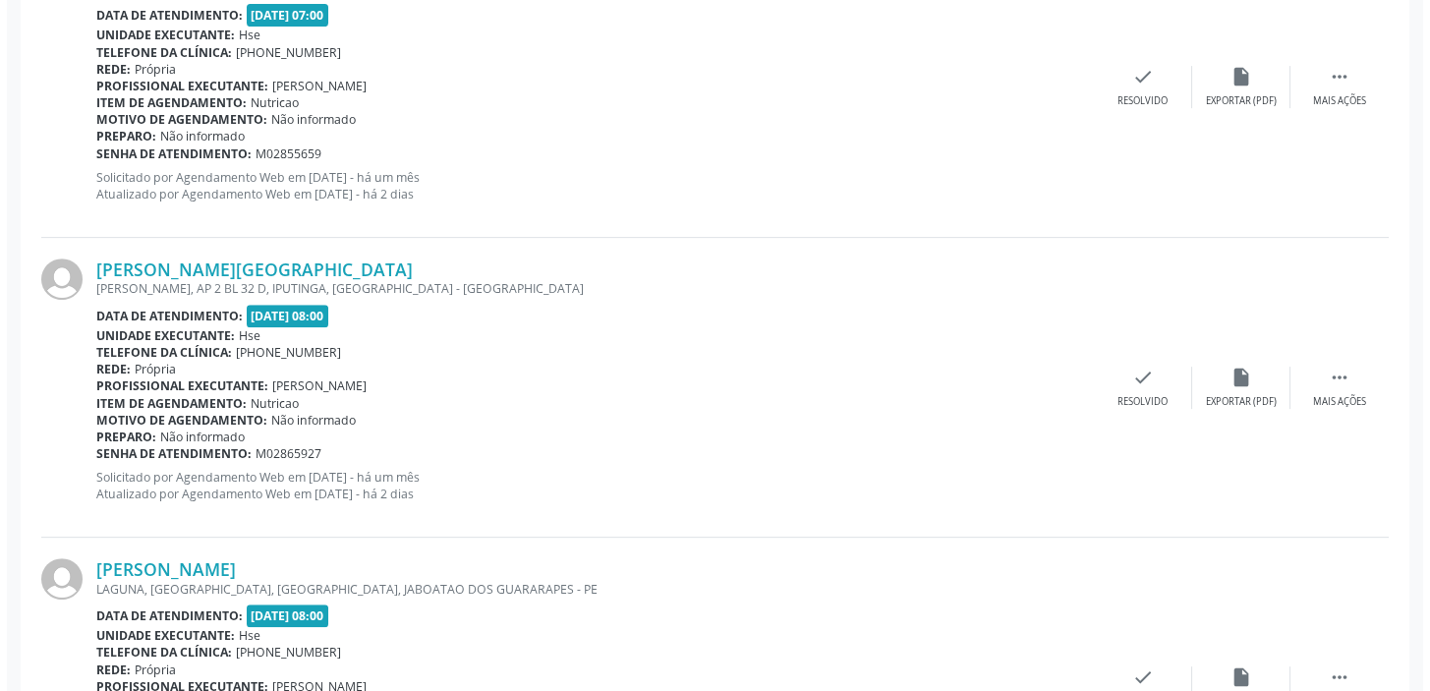
scroll to position [1754, 0]
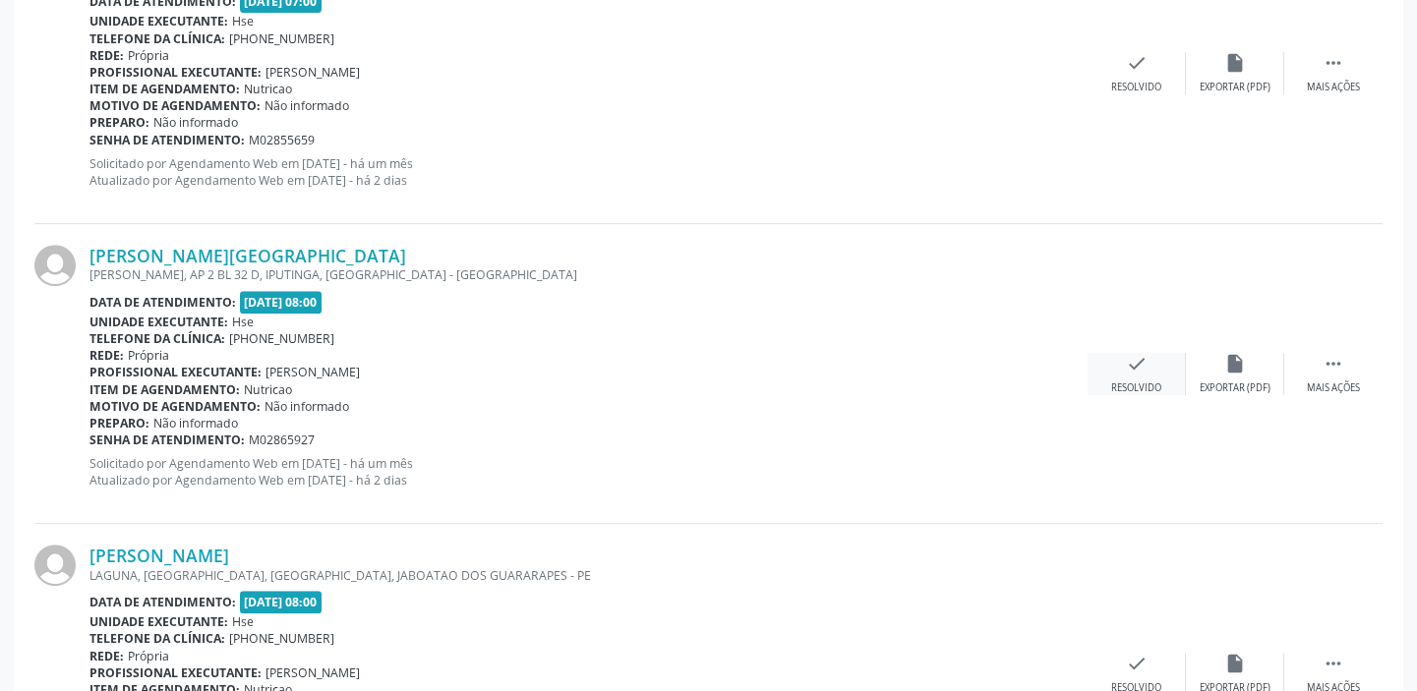
click at [1119, 369] on div "check Resolvido" at bounding box center [1136, 374] width 98 height 42
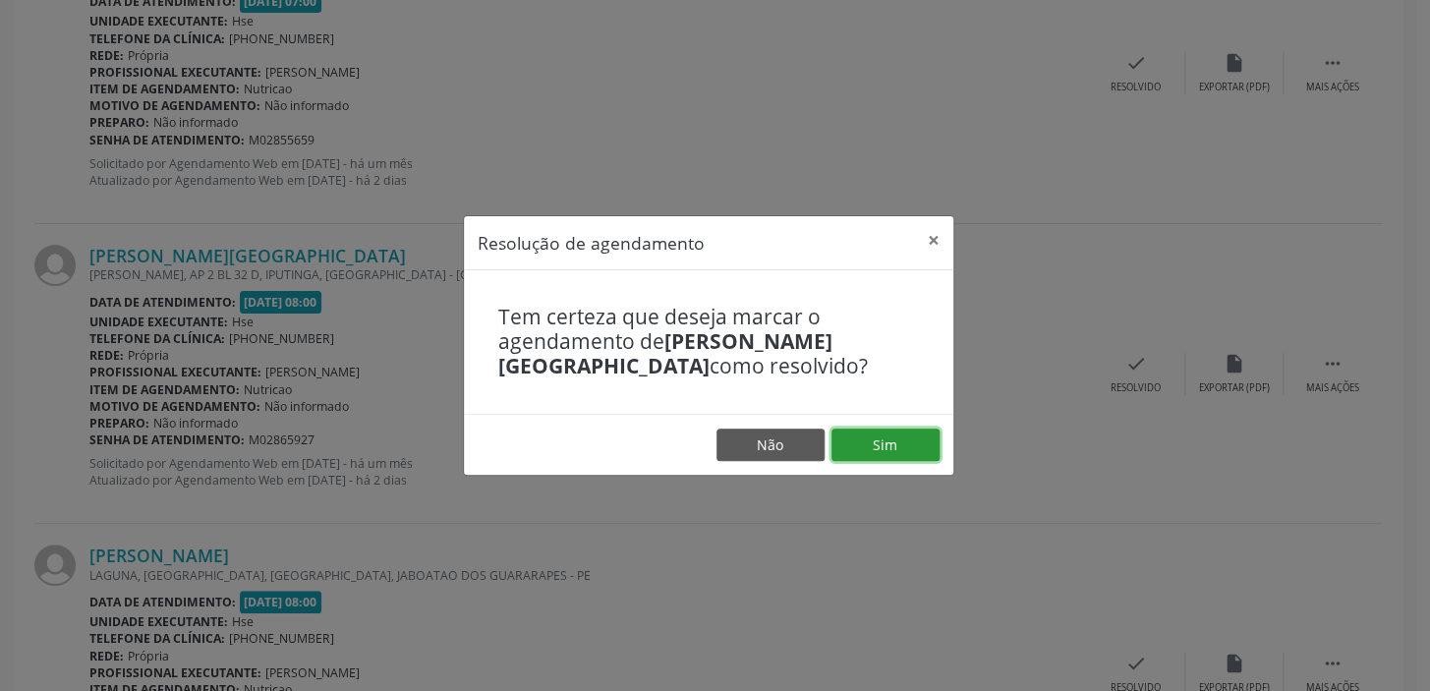
click at [891, 432] on button "Sim" at bounding box center [886, 445] width 108 height 33
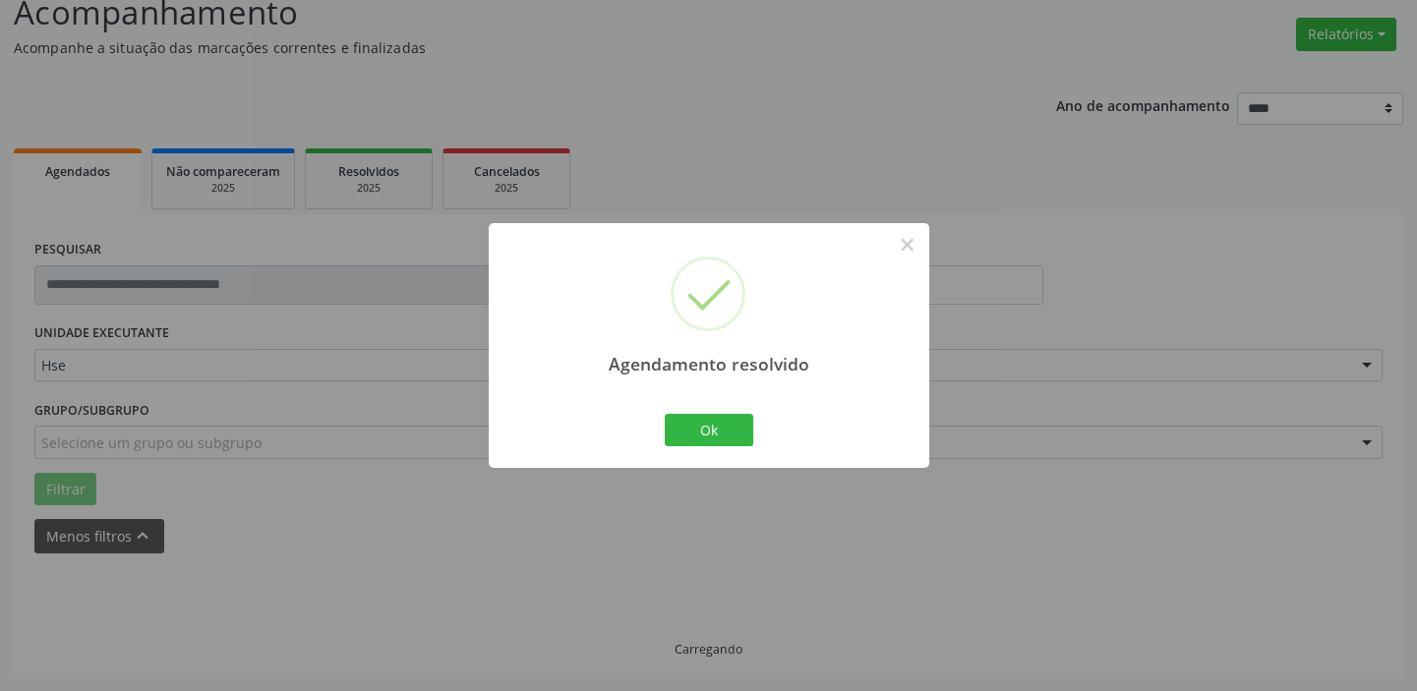
scroll to position [166, 0]
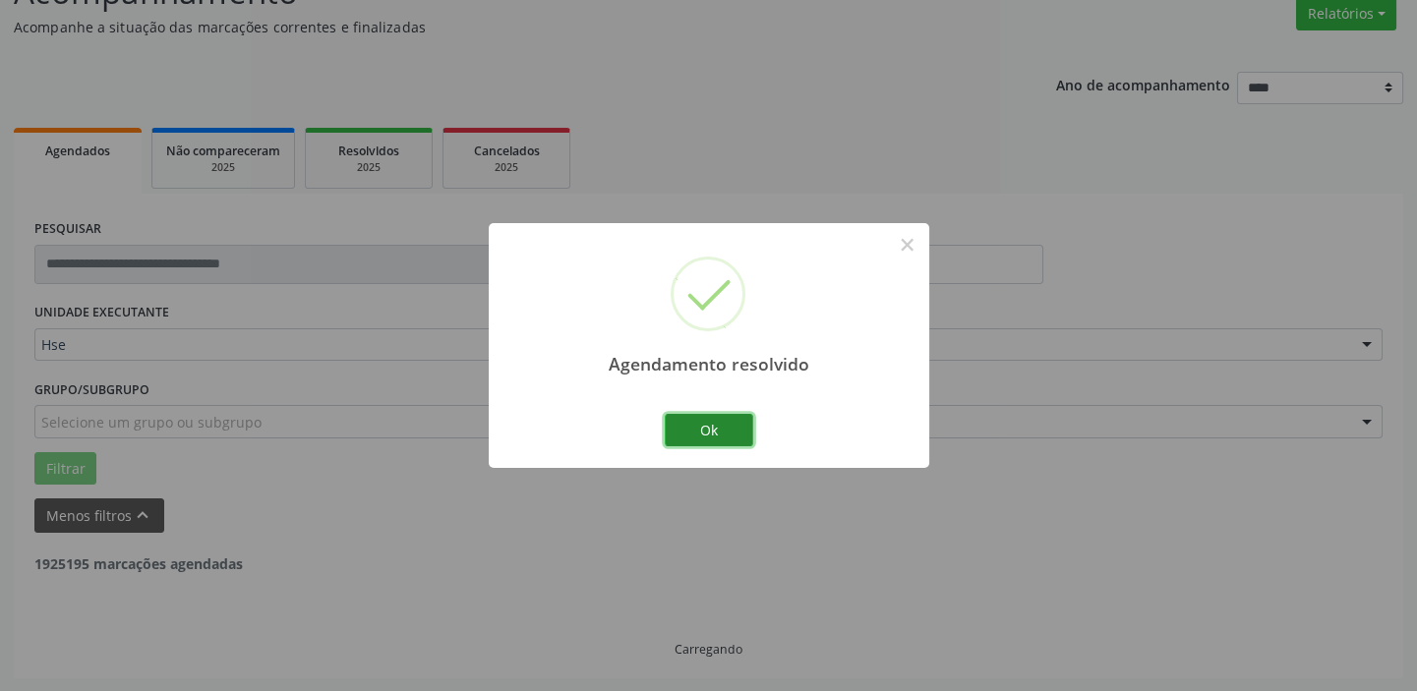
click at [699, 419] on button "Ok" at bounding box center [709, 430] width 88 height 33
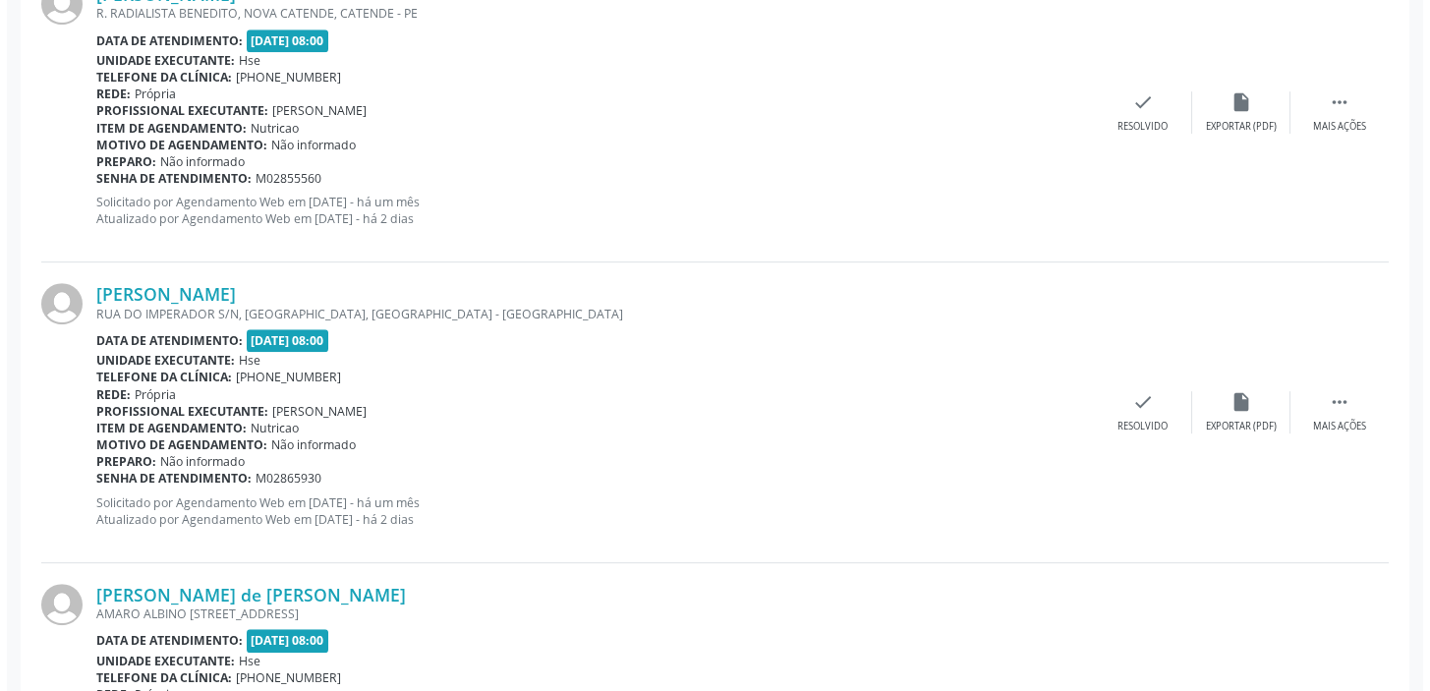
scroll to position [2043, 0]
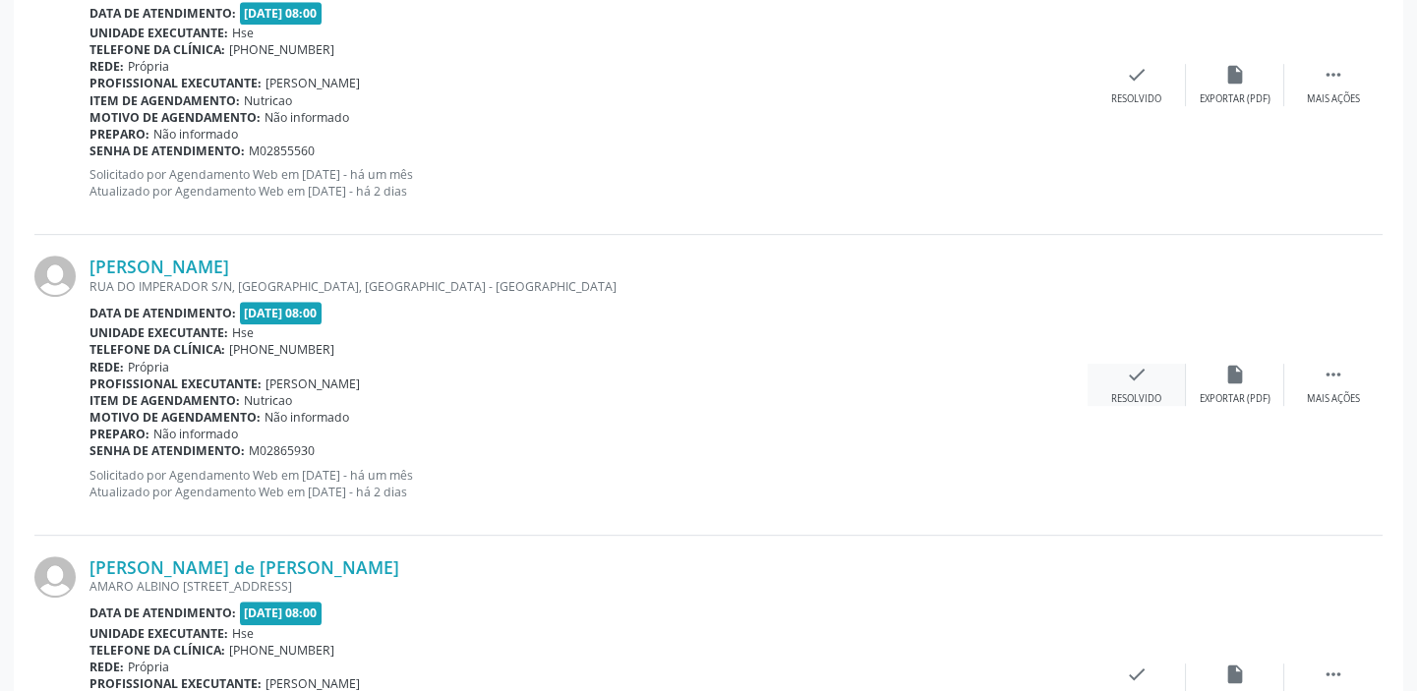
click at [1133, 384] on div "check Resolvido" at bounding box center [1136, 385] width 98 height 42
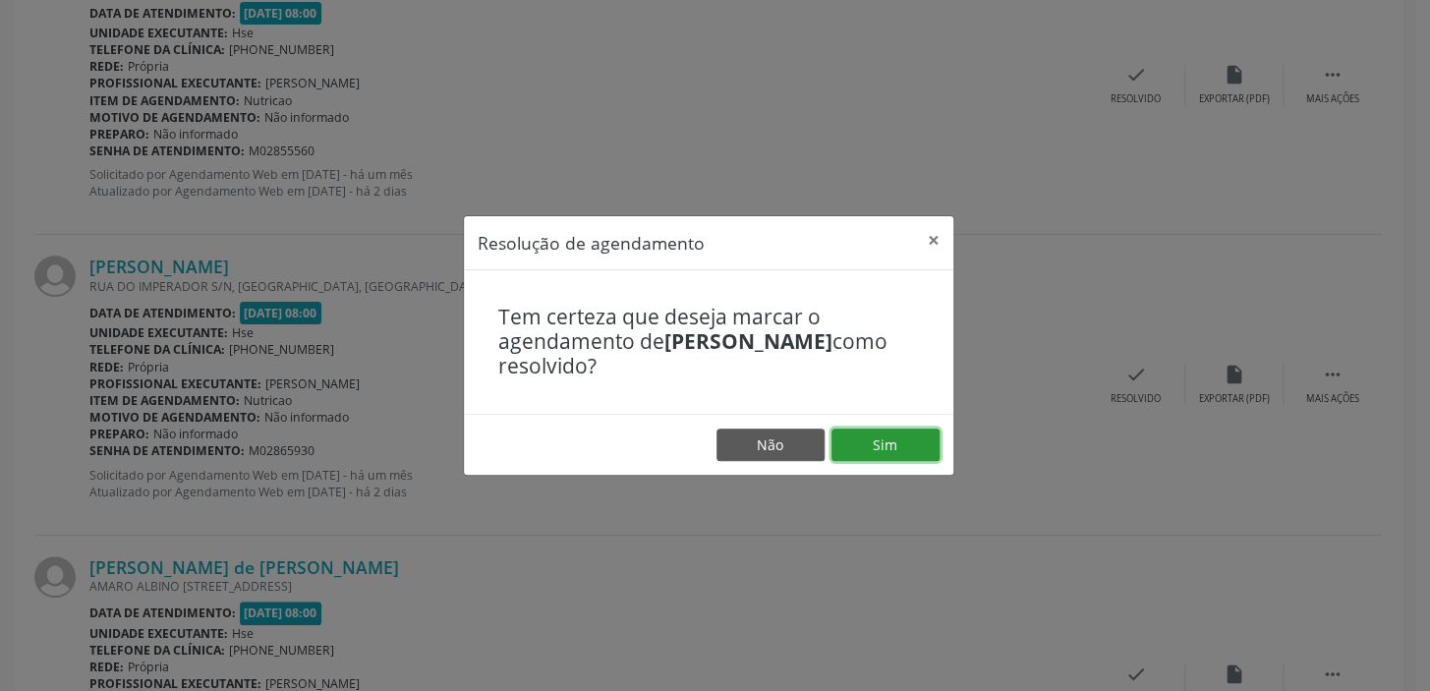
click at [920, 444] on button "Sim" at bounding box center [886, 445] width 108 height 33
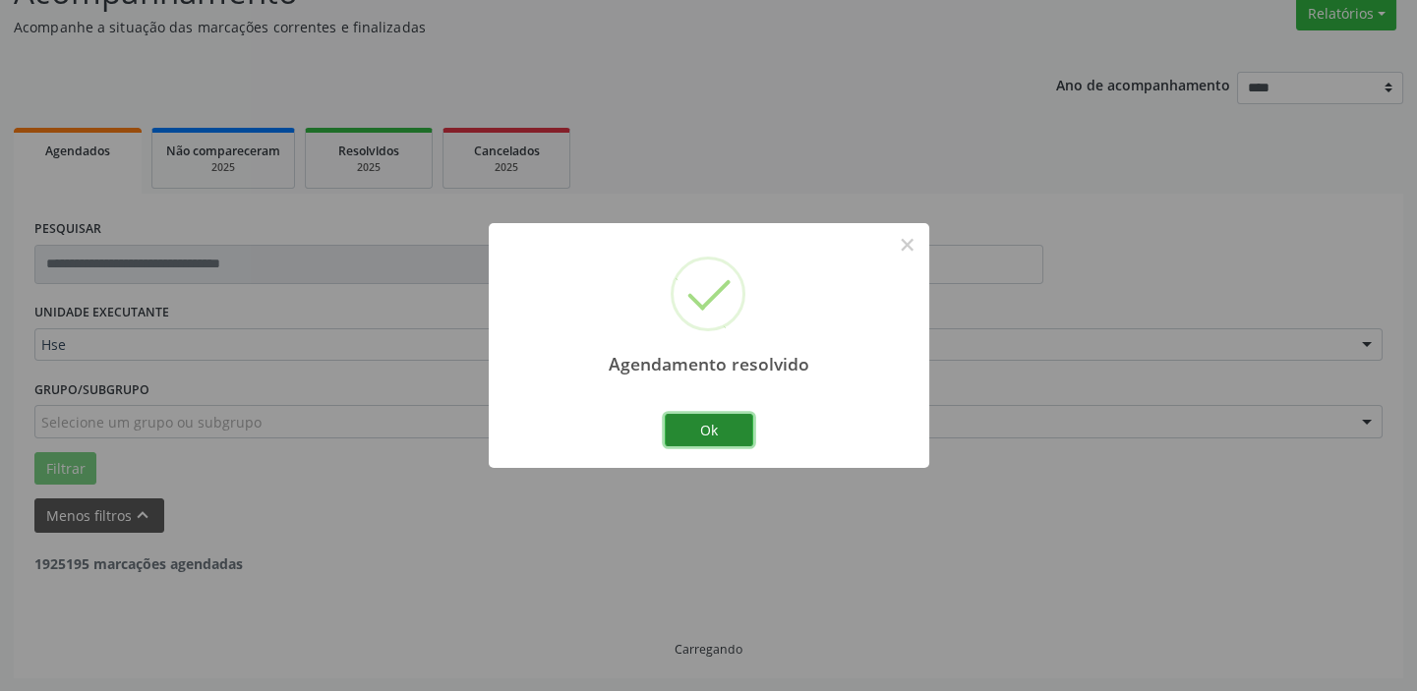
click at [706, 431] on button "Ok" at bounding box center [709, 430] width 88 height 33
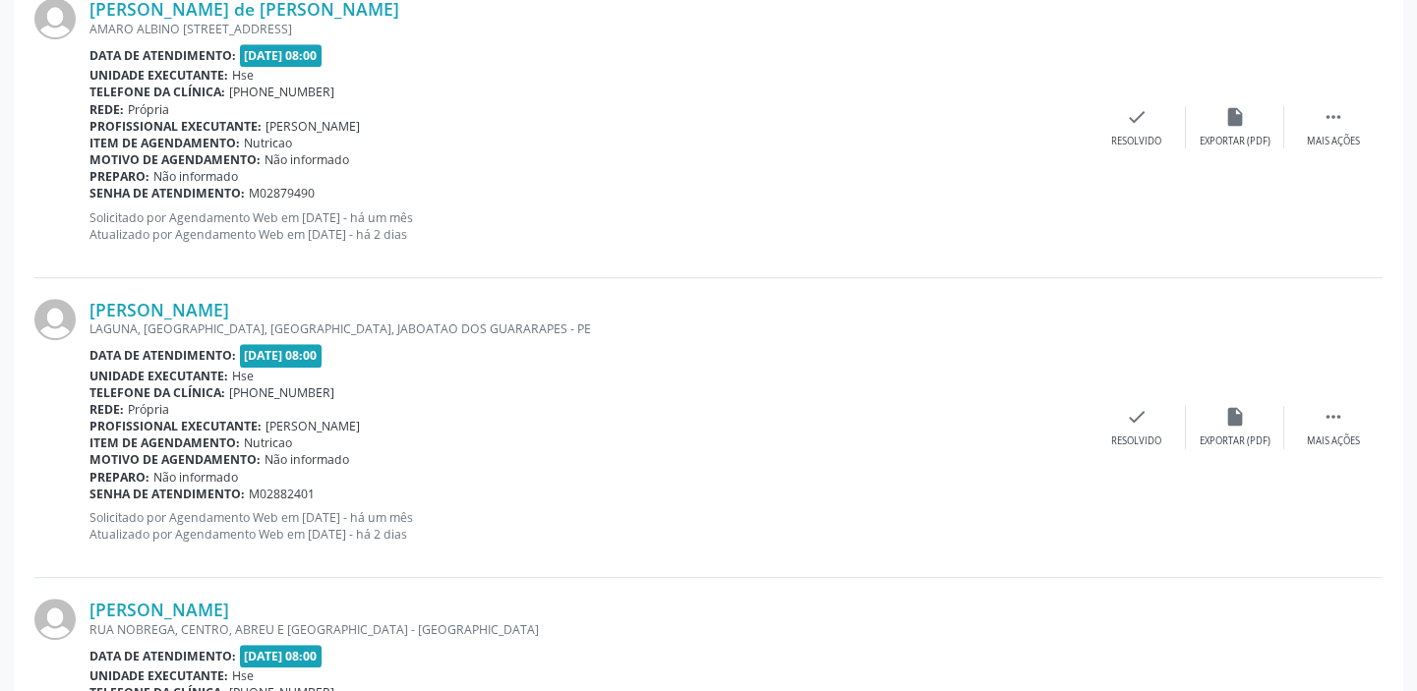
scroll to position [2413, 0]
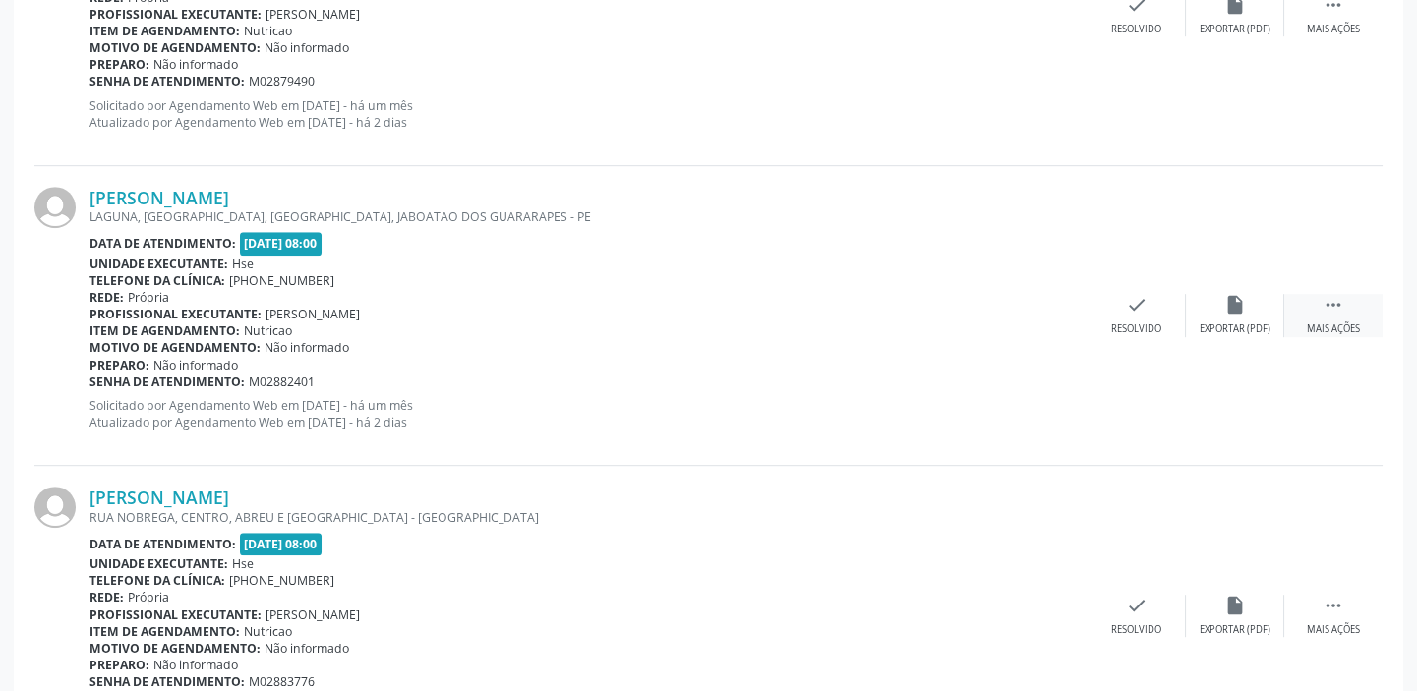
click at [1325, 303] on icon "" at bounding box center [1333, 305] width 22 height 22
click at [1242, 312] on icon "alarm_off" at bounding box center [1235, 305] width 22 height 22
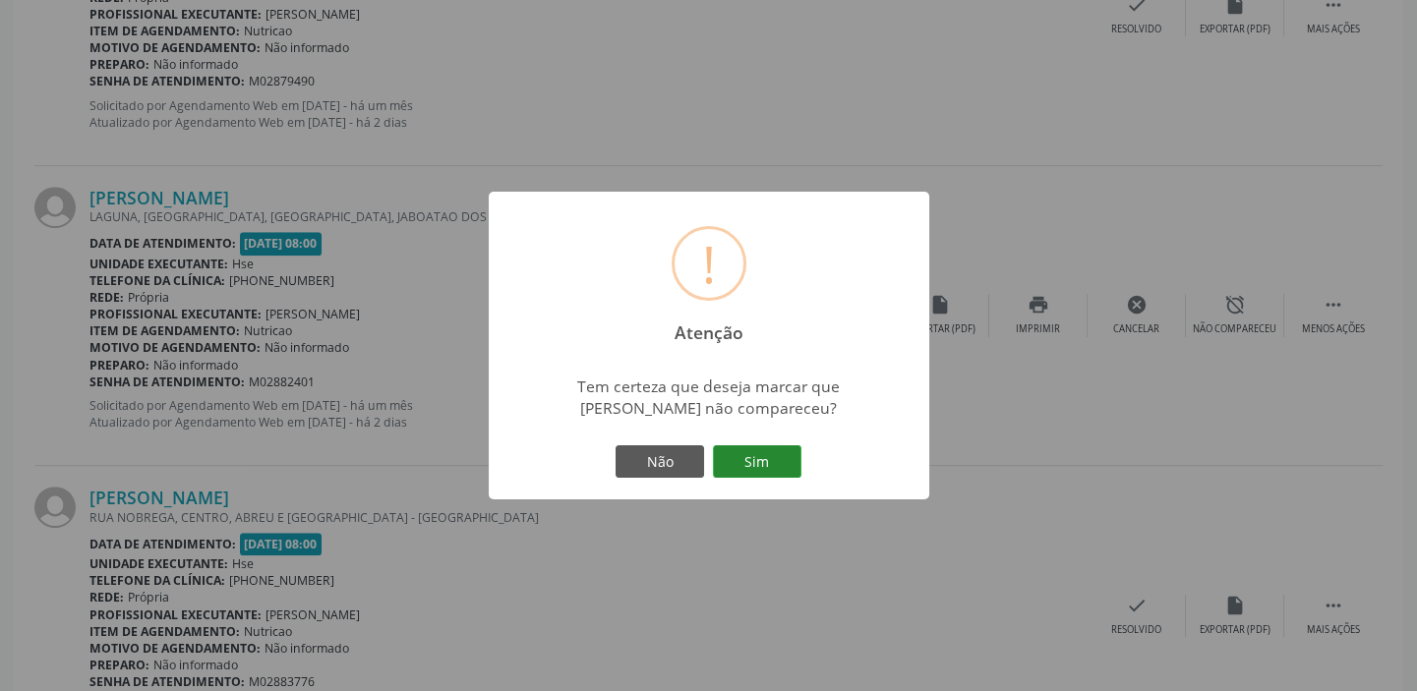
click at [757, 458] on button "Sim" at bounding box center [757, 461] width 88 height 33
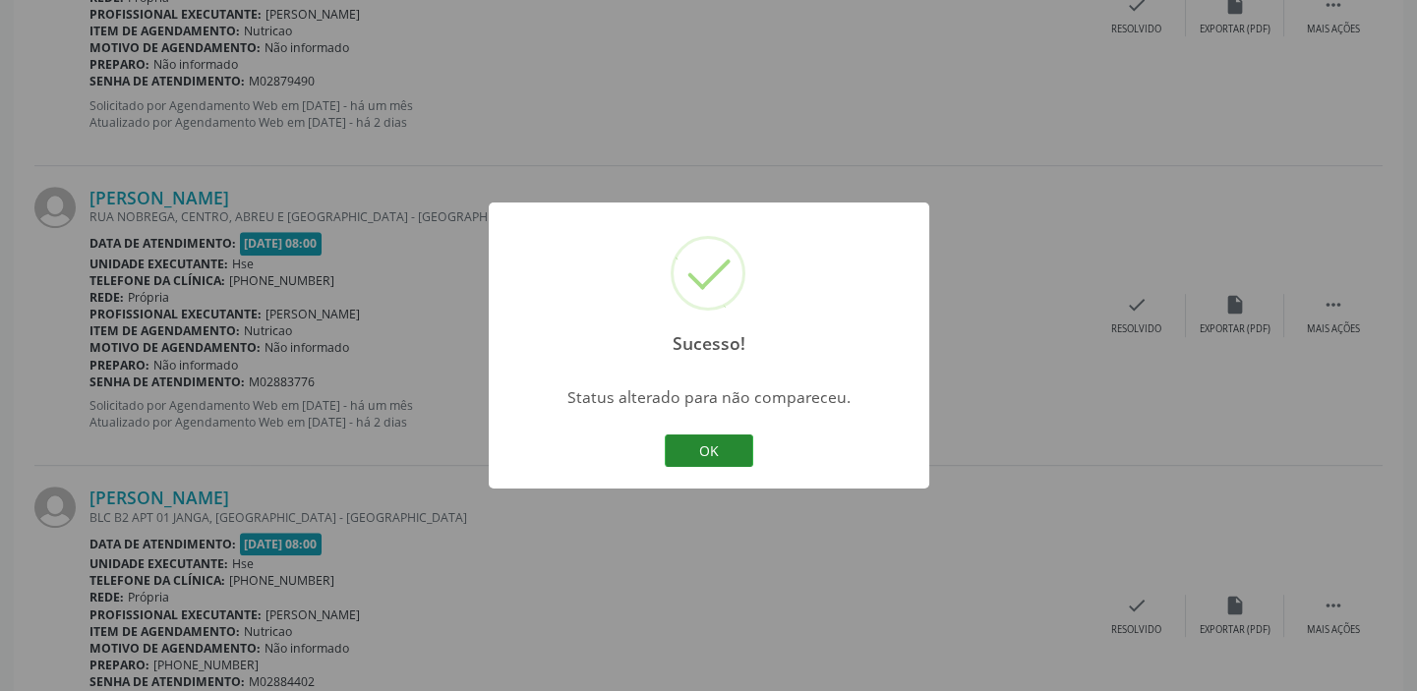
click at [685, 447] on button "OK" at bounding box center [709, 451] width 88 height 33
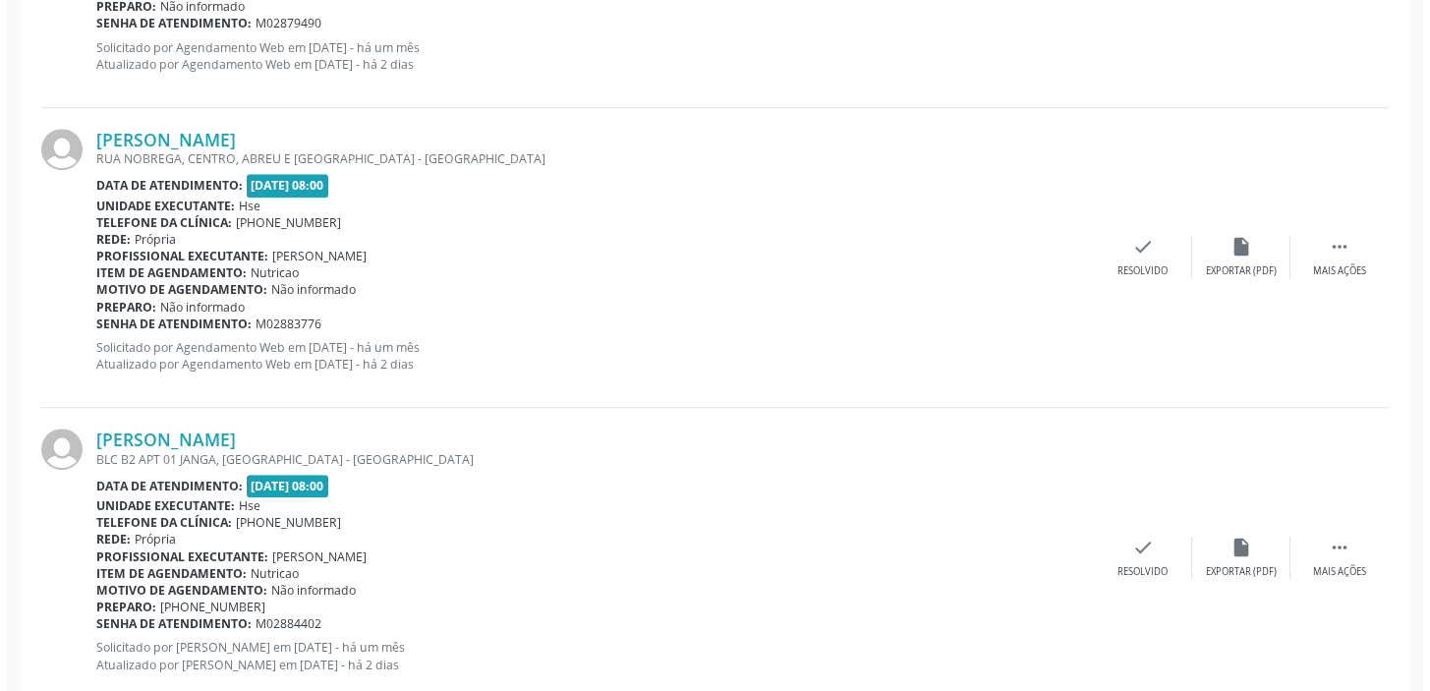
scroll to position [2502, 0]
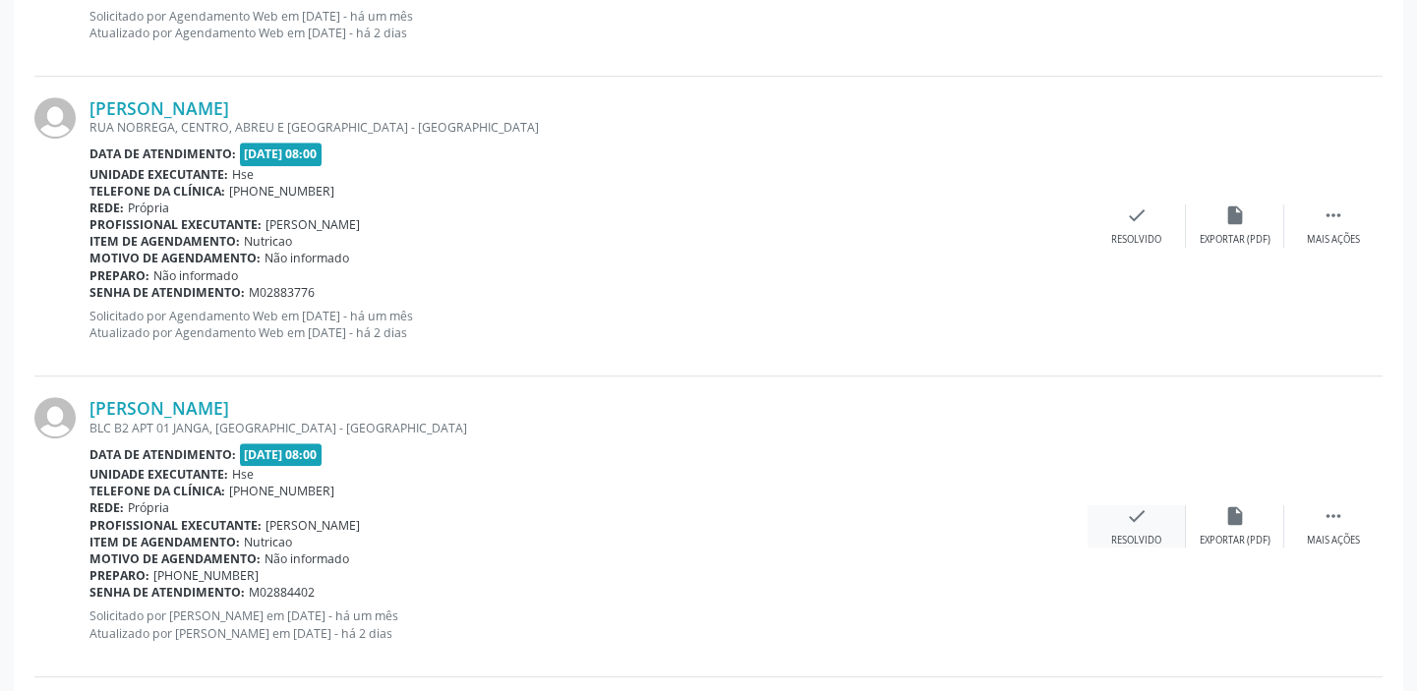
click at [1132, 516] on icon "check" at bounding box center [1137, 516] width 22 height 22
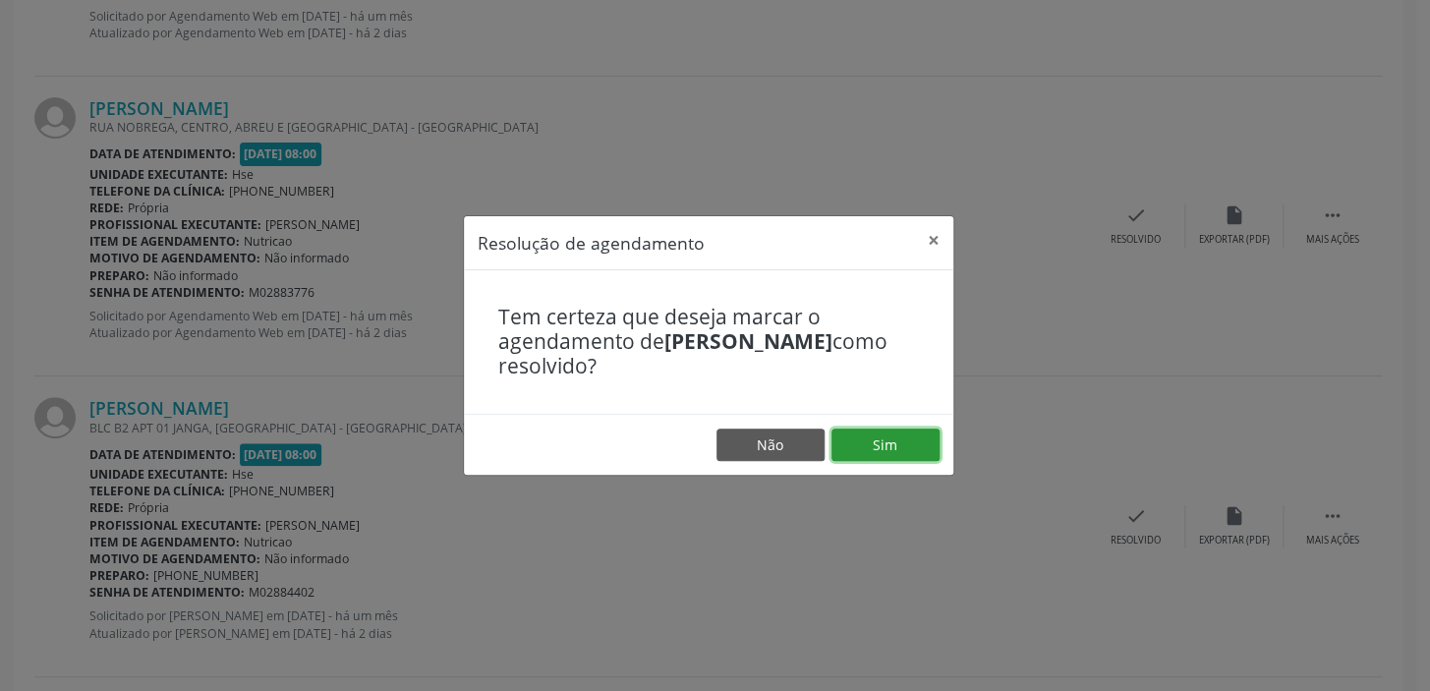
click at [893, 446] on button "Sim" at bounding box center [886, 445] width 108 height 33
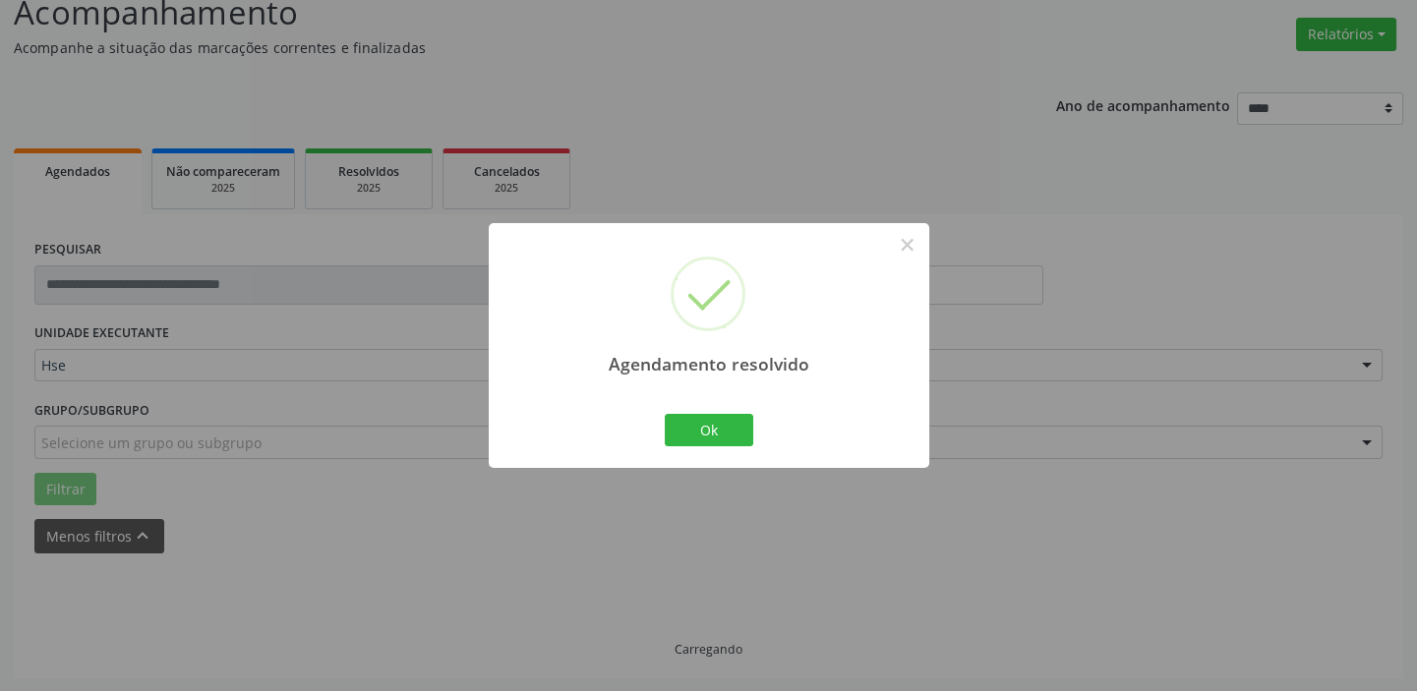
scroll to position [166, 0]
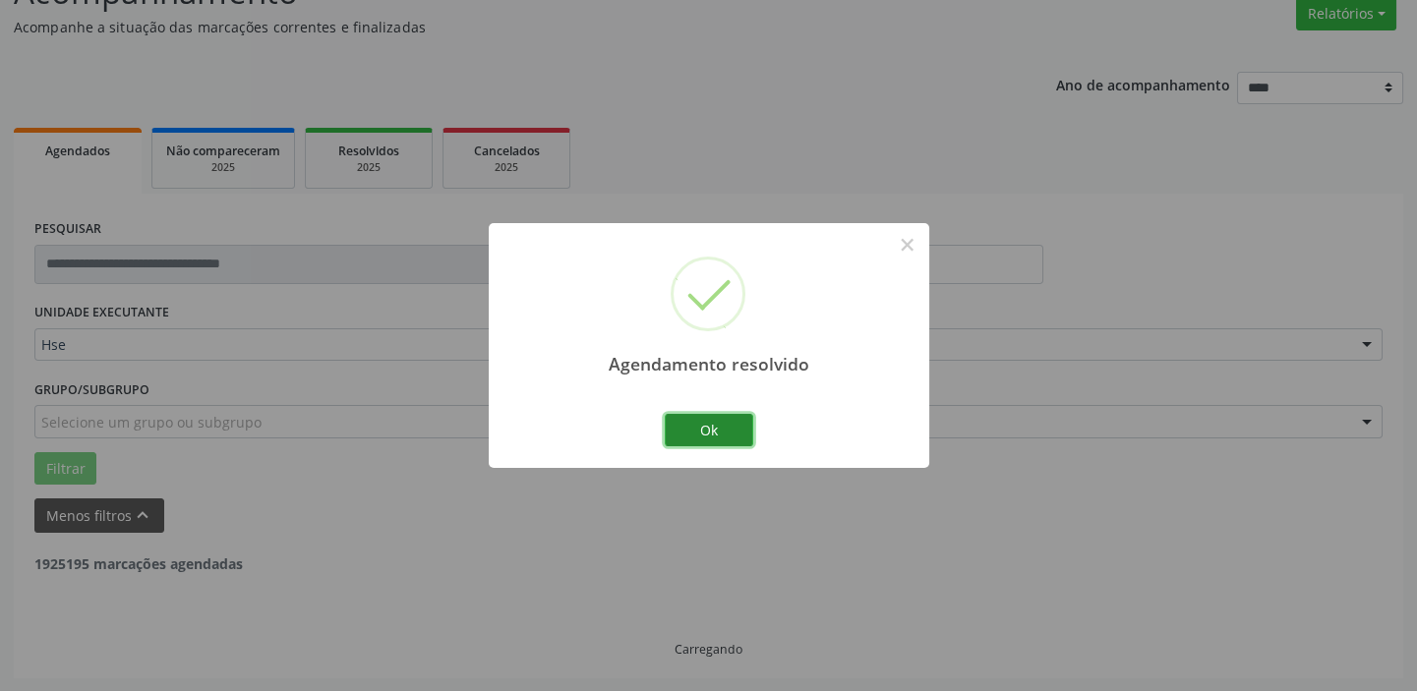
click at [728, 424] on button "Ok" at bounding box center [709, 430] width 88 height 33
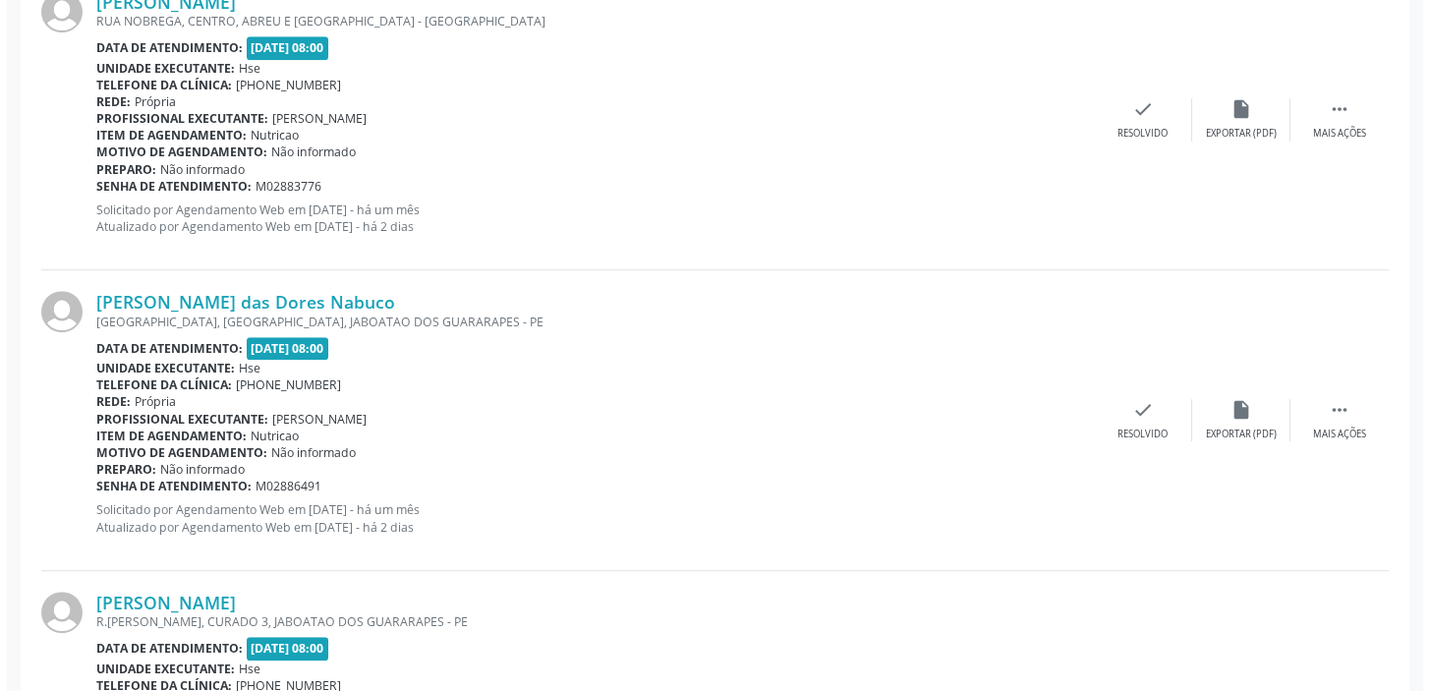
scroll to position [2847, 0]
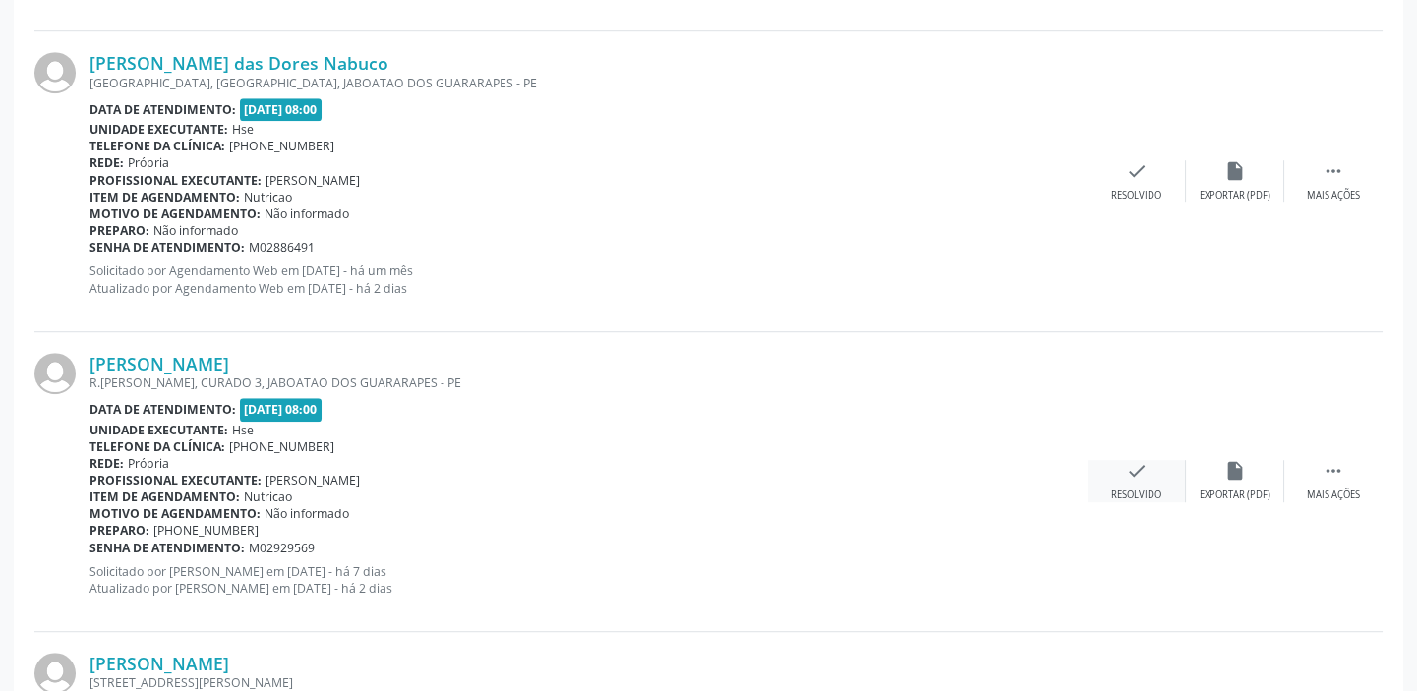
click at [1117, 482] on div "check Resolvido" at bounding box center [1136, 481] width 98 height 42
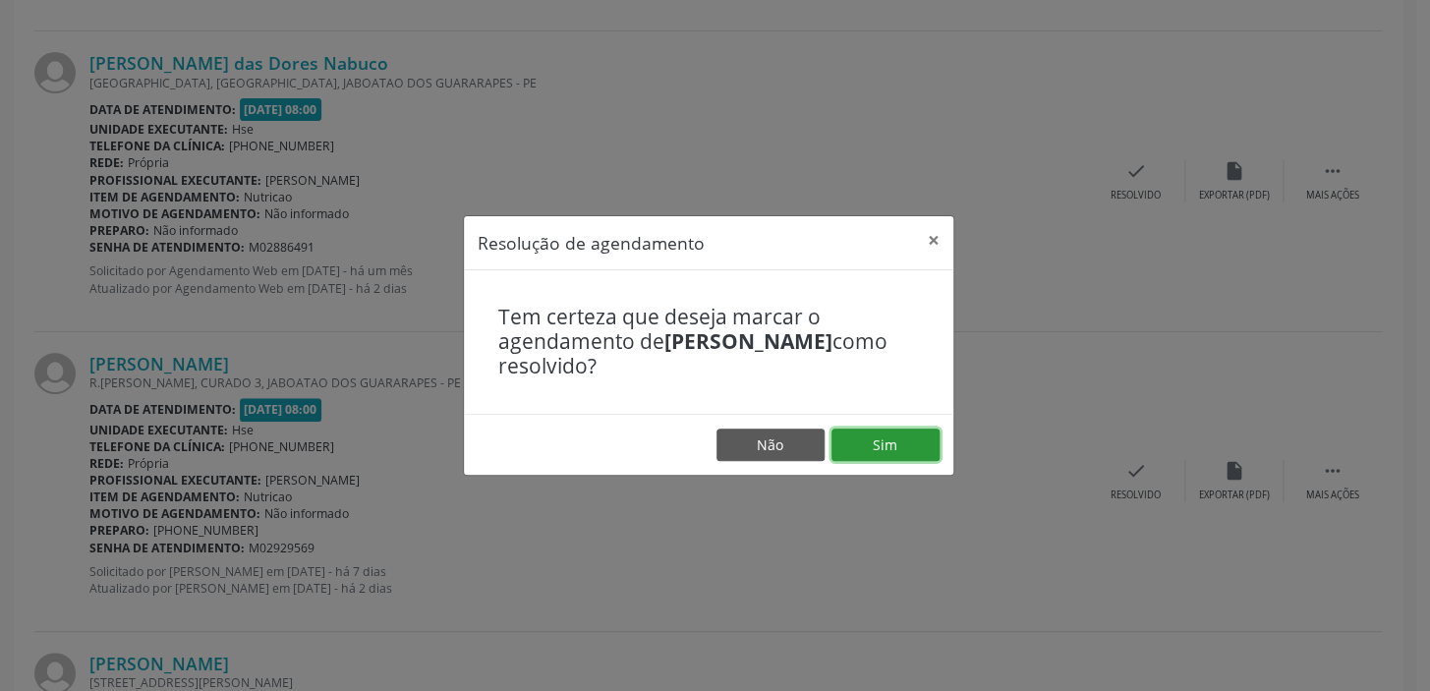
click at [893, 446] on button "Sim" at bounding box center [886, 445] width 108 height 33
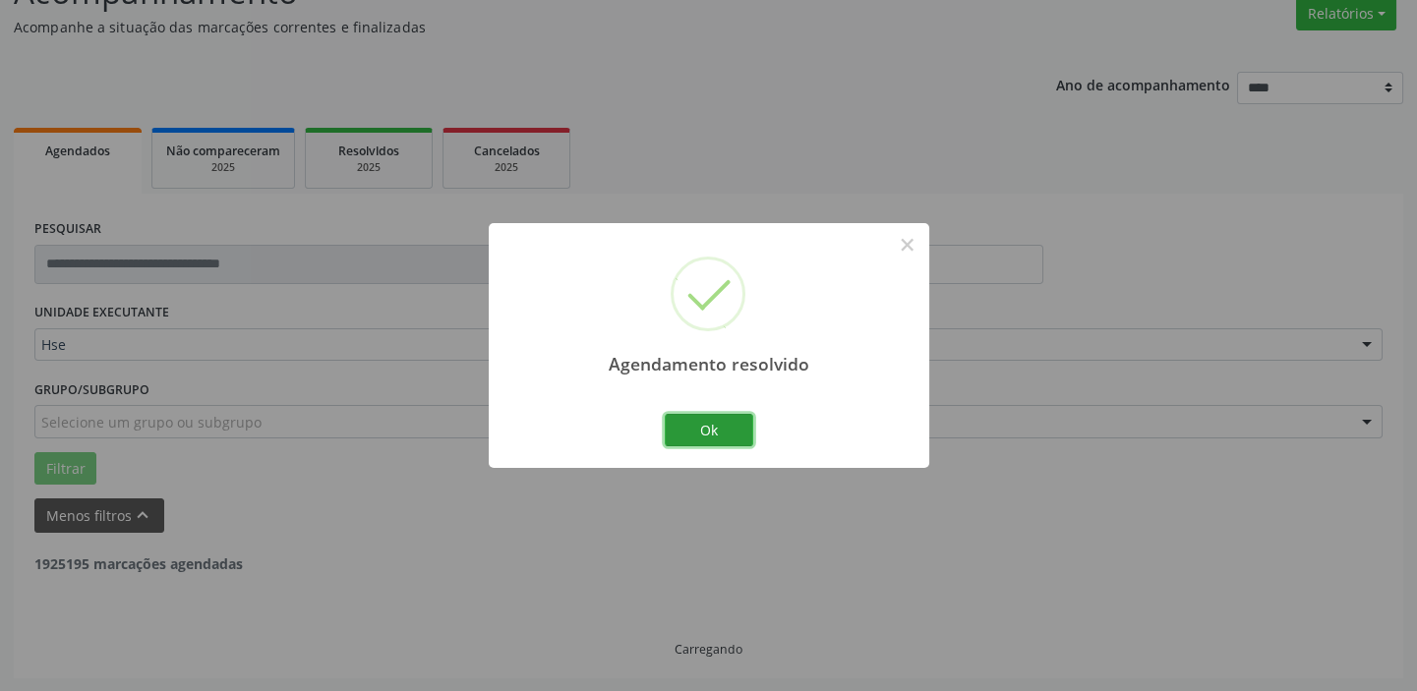
drag, startPoint x: 691, startPoint y: 434, endPoint x: 703, endPoint y: 424, distance: 15.4
click at [691, 435] on button "Ok" at bounding box center [709, 430] width 88 height 33
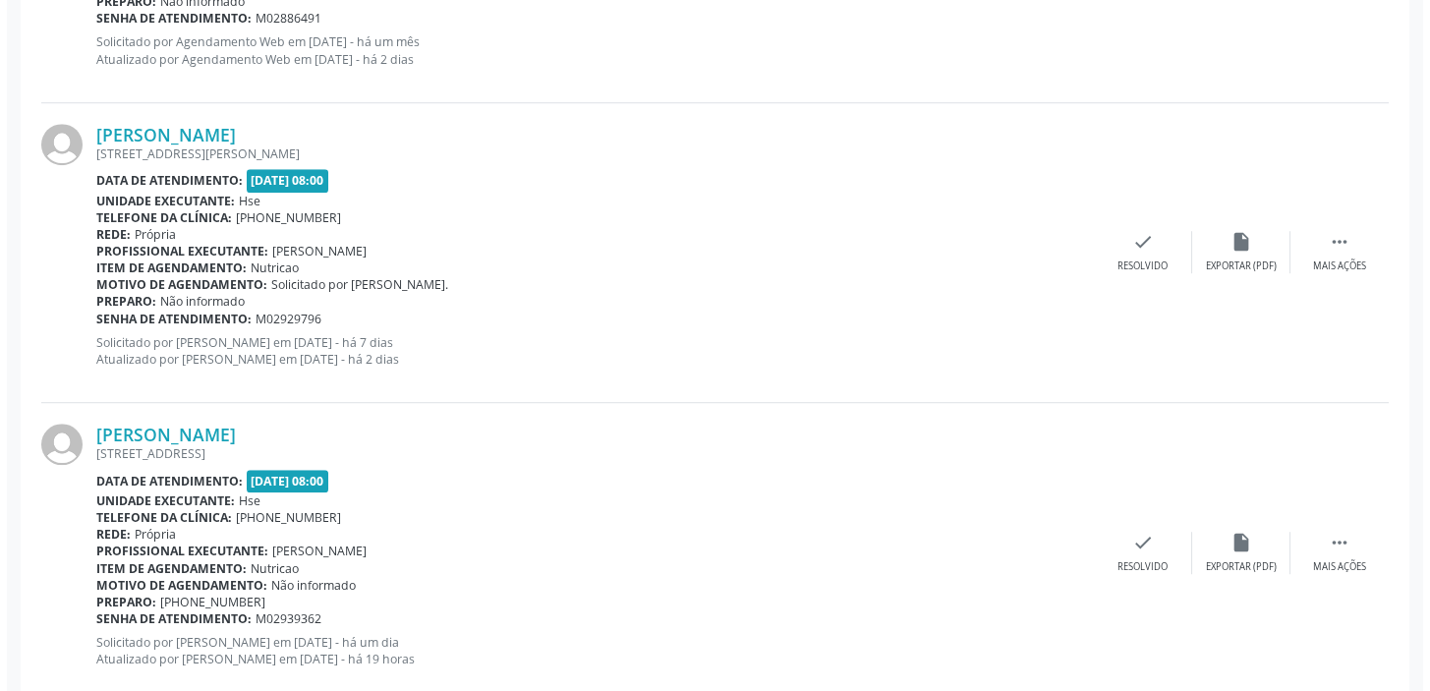
scroll to position [3118, 0]
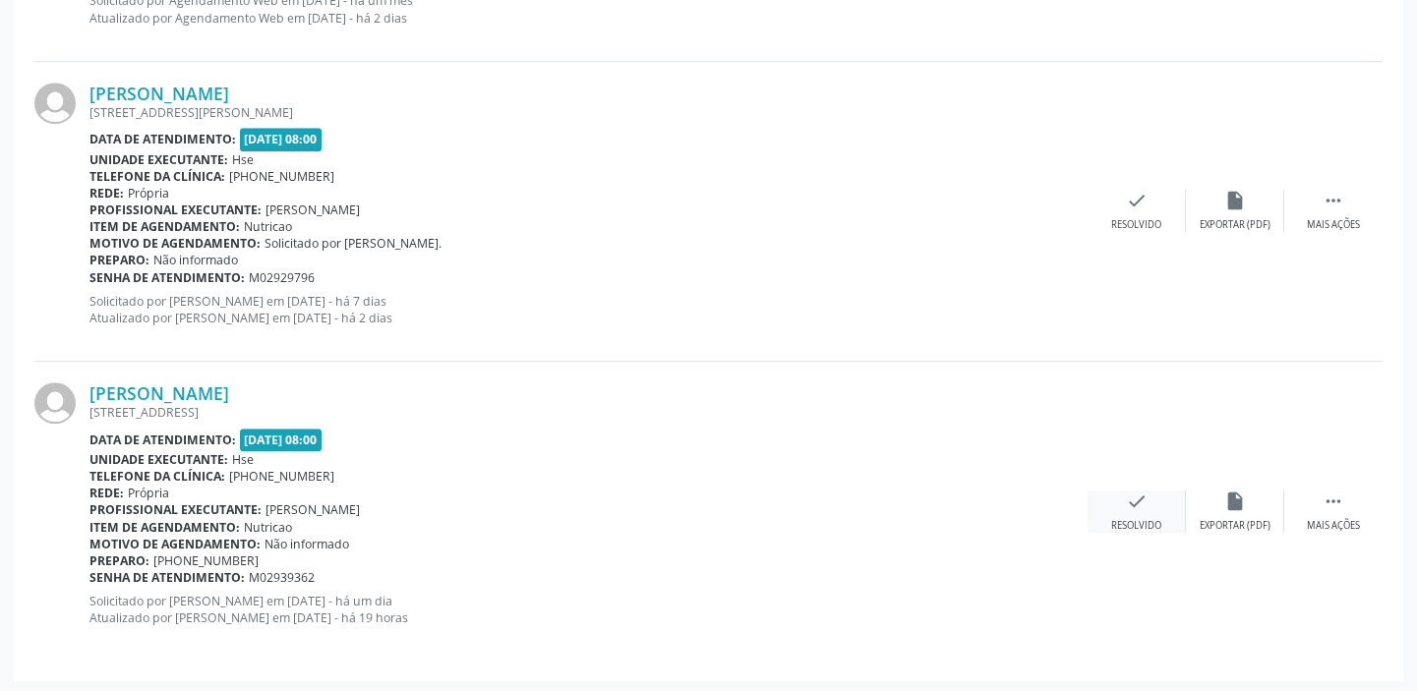
click at [1121, 501] on div "check Resolvido" at bounding box center [1136, 512] width 98 height 42
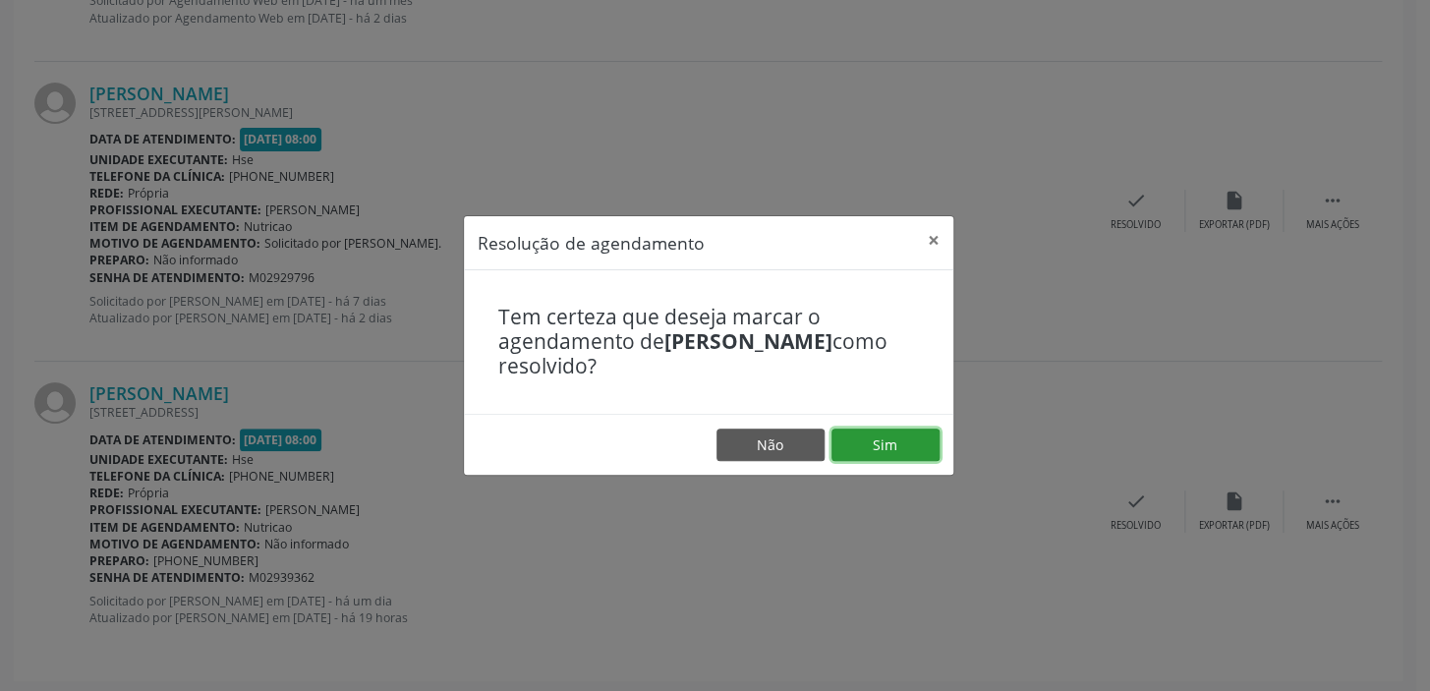
click at [926, 451] on button "Sim" at bounding box center [886, 445] width 108 height 33
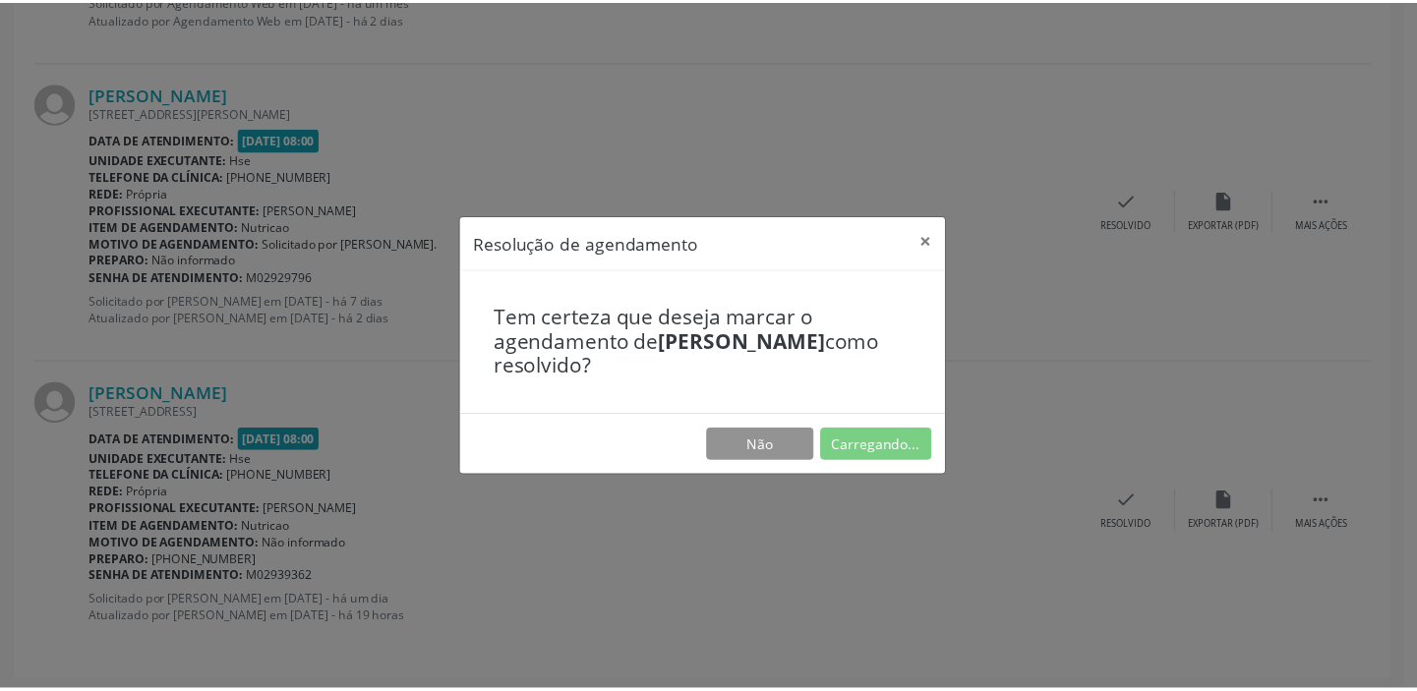
scroll to position [146, 0]
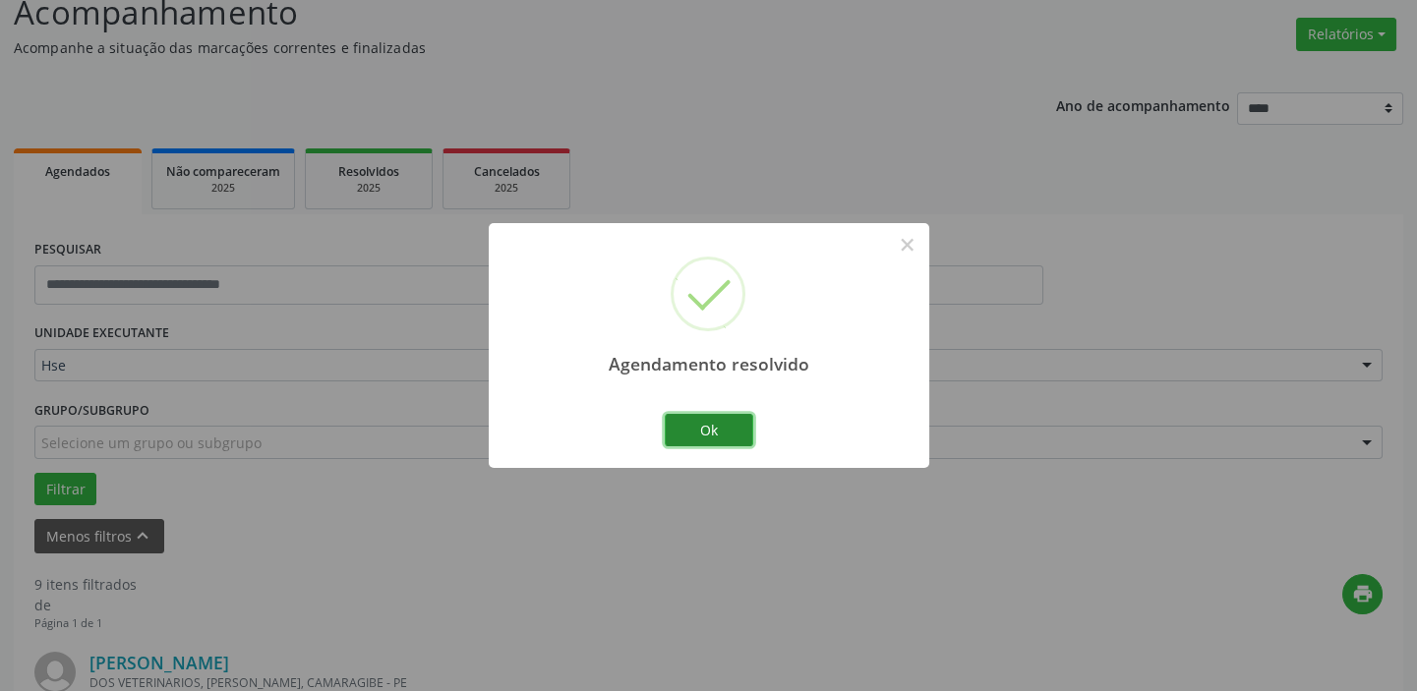
click at [705, 421] on button "Ok" at bounding box center [709, 430] width 88 height 33
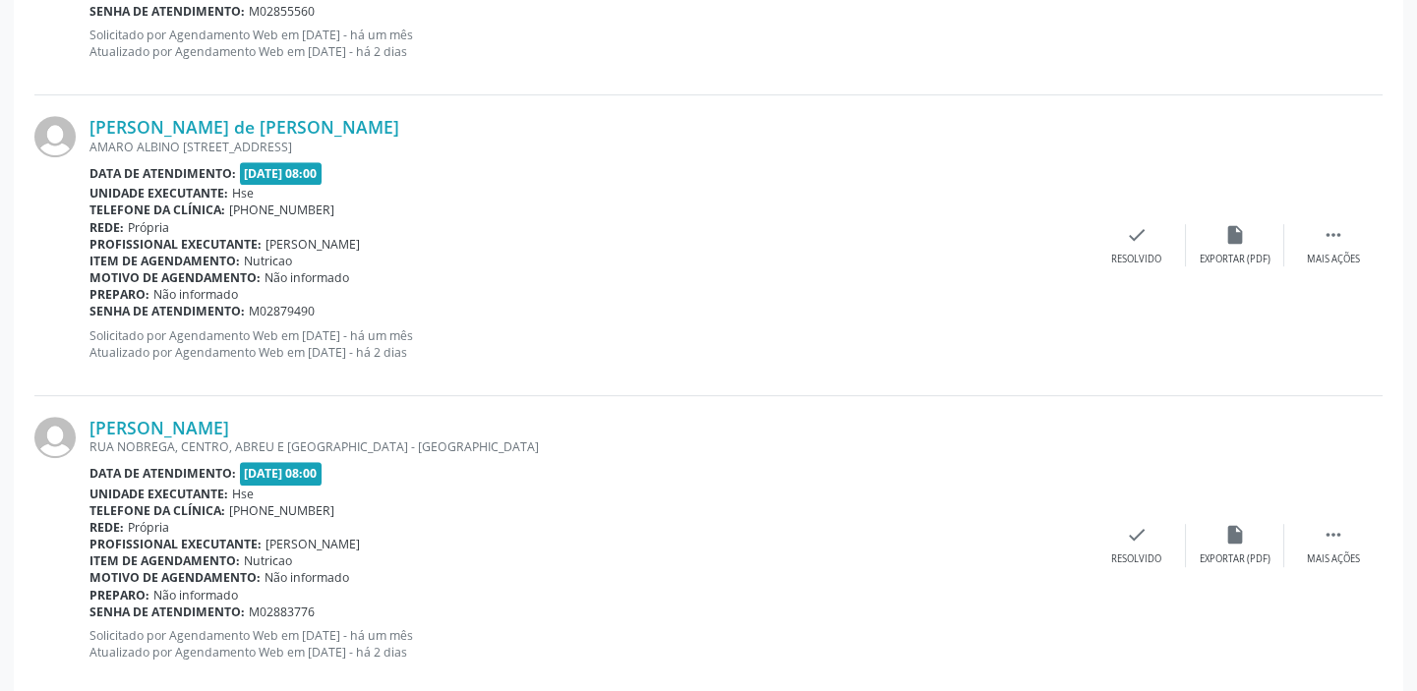
scroll to position [2104, 0]
